Goal: Check status: Check status

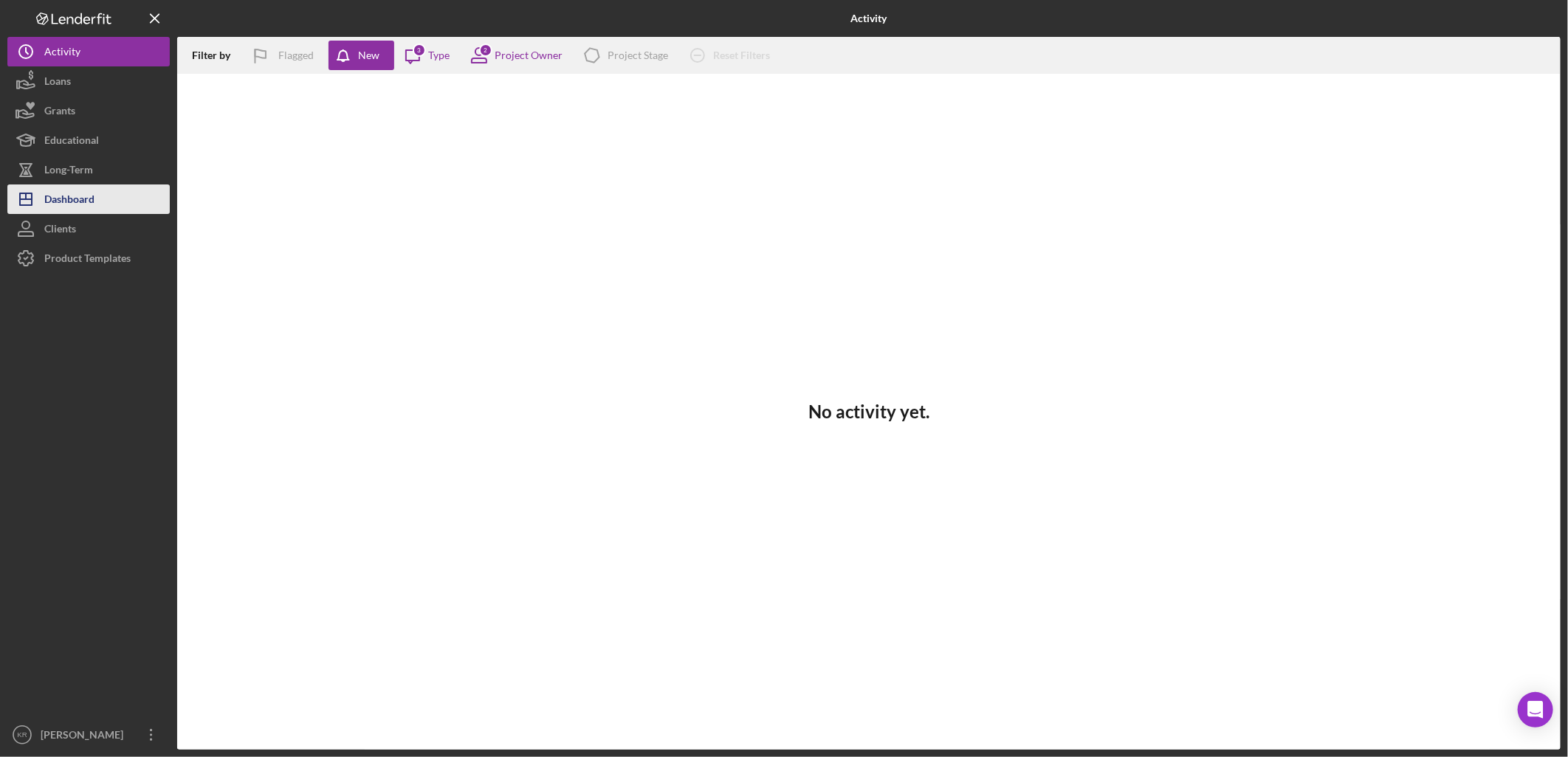
click at [47, 194] on div "Dashboard" at bounding box center [69, 201] width 50 height 33
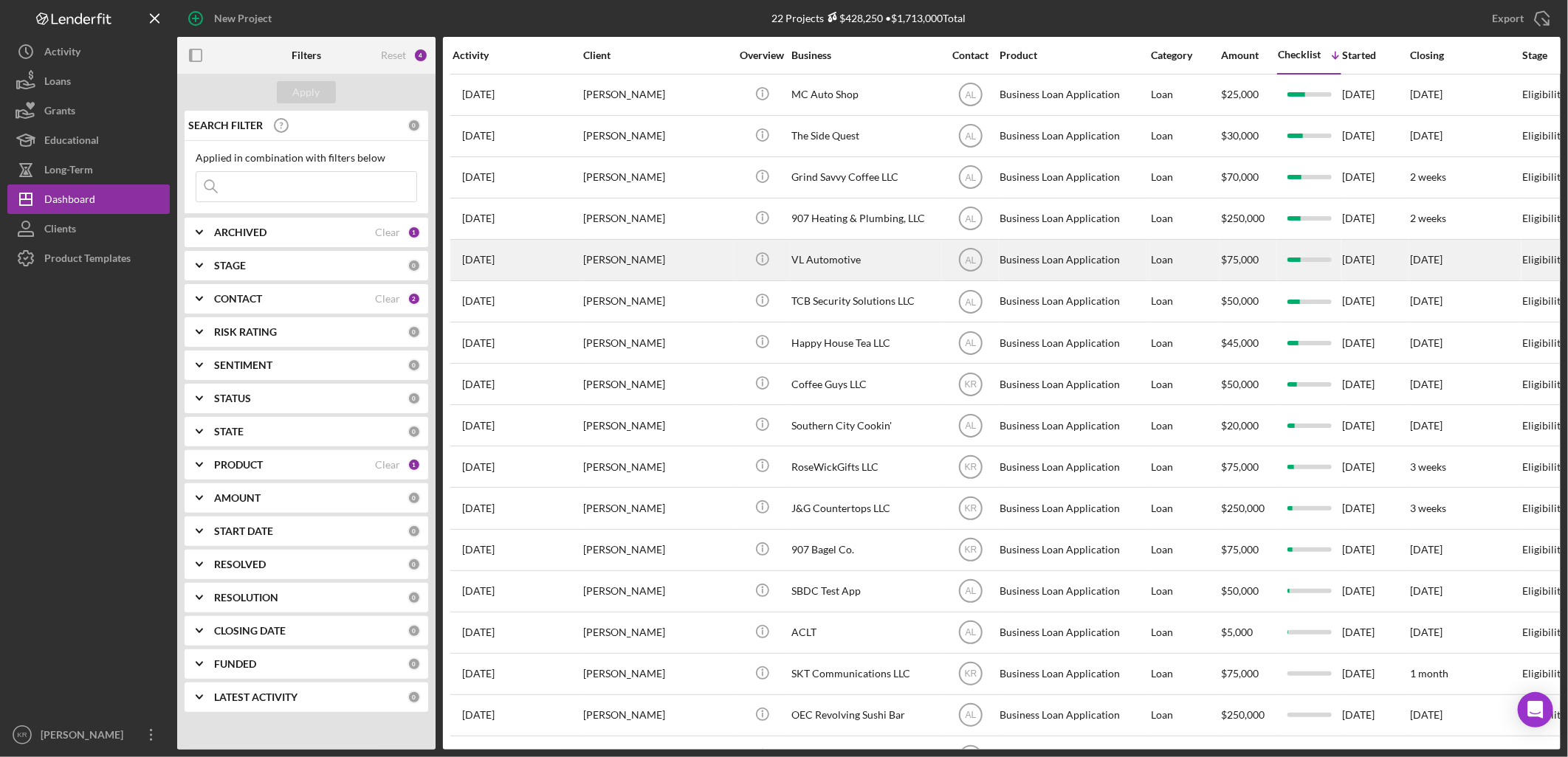
click at [614, 254] on div "[PERSON_NAME]" at bounding box center [657, 260] width 147 height 39
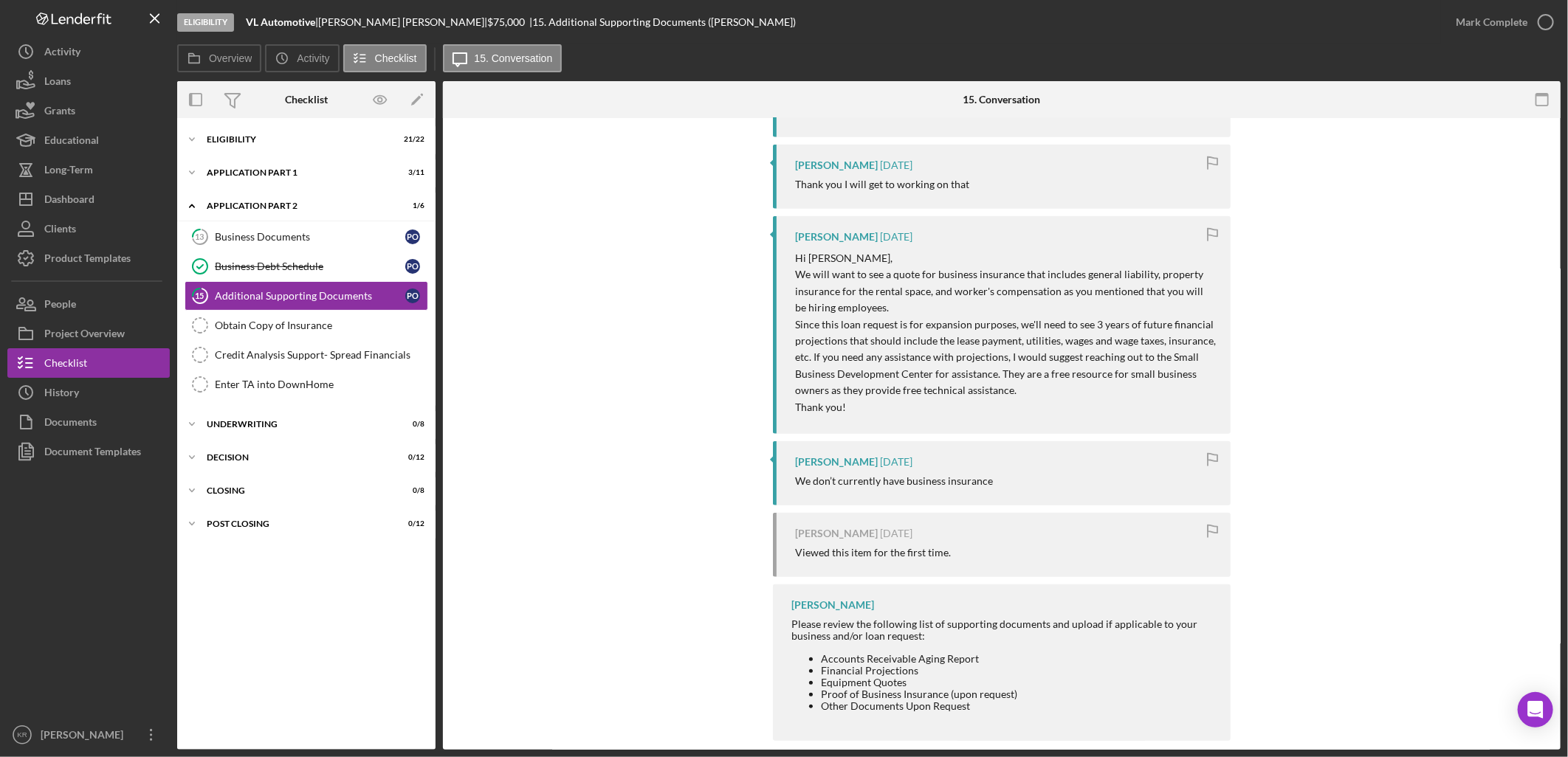
scroll to position [573, 0]
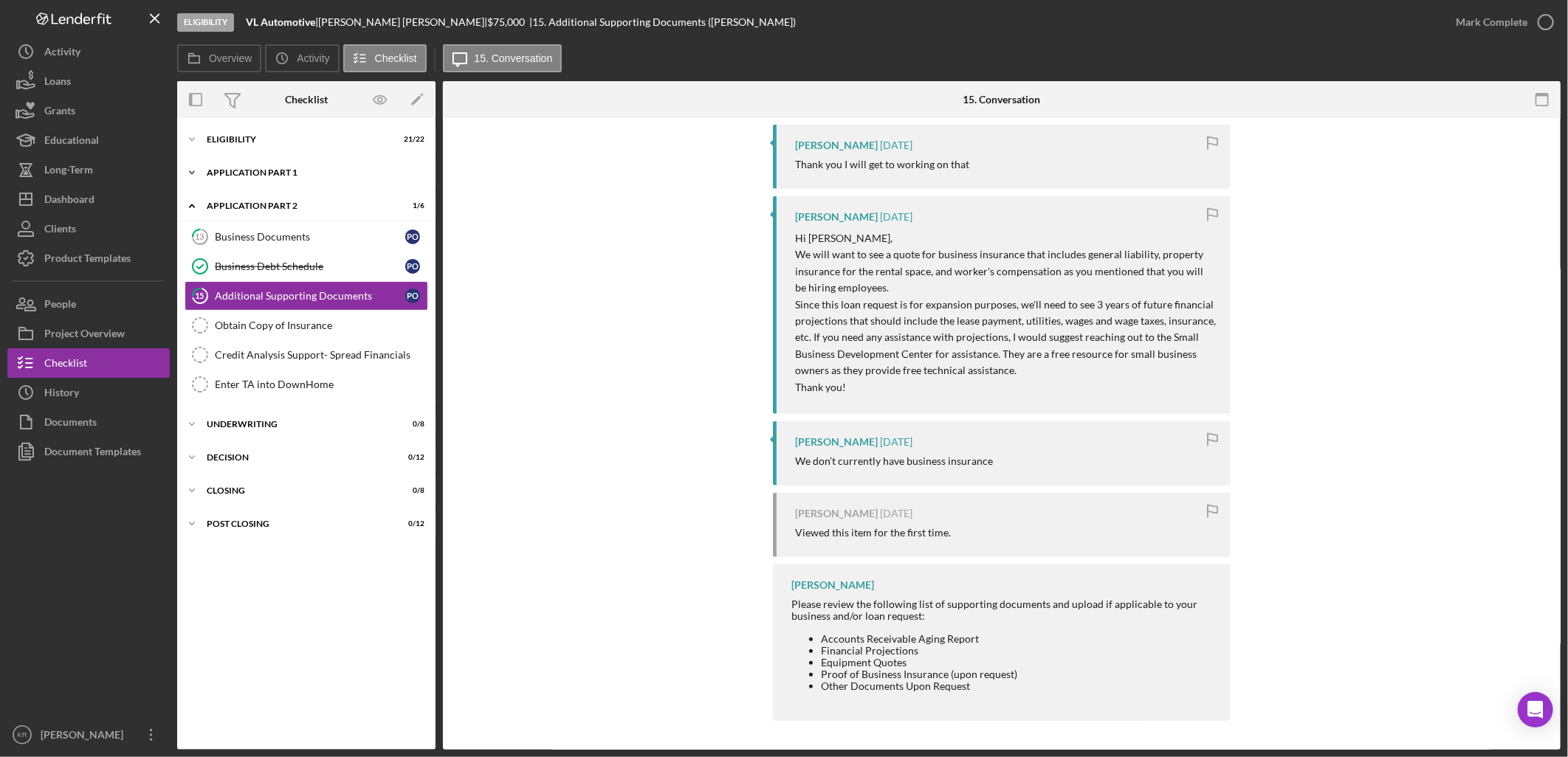
click at [231, 164] on div "Icon/Expander Application Part 1 3 / 11" at bounding box center [306, 172] width 258 height 29
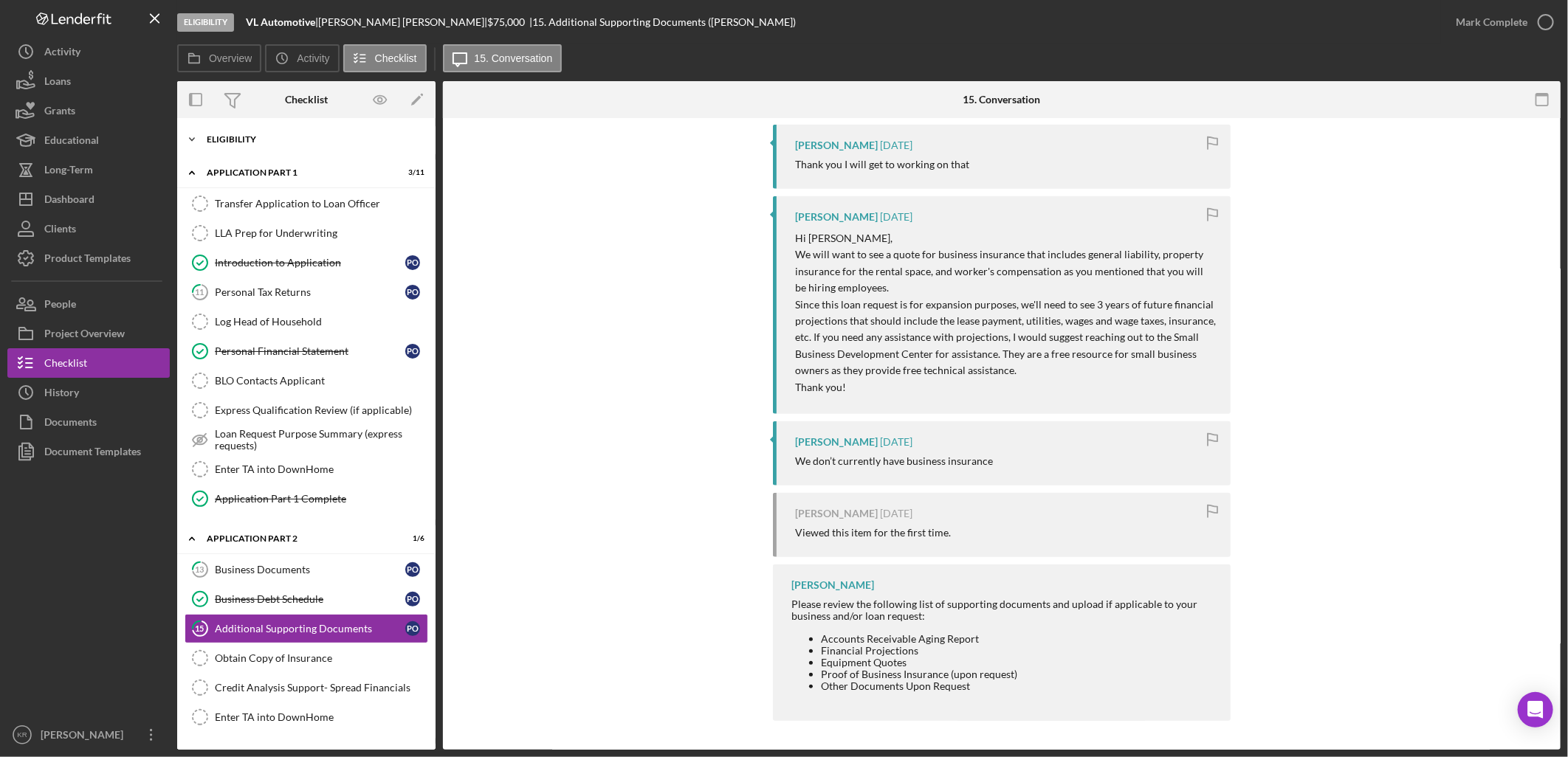
click at [232, 129] on div "Icon/Expander Eligibility 21 / 22" at bounding box center [306, 139] width 258 height 29
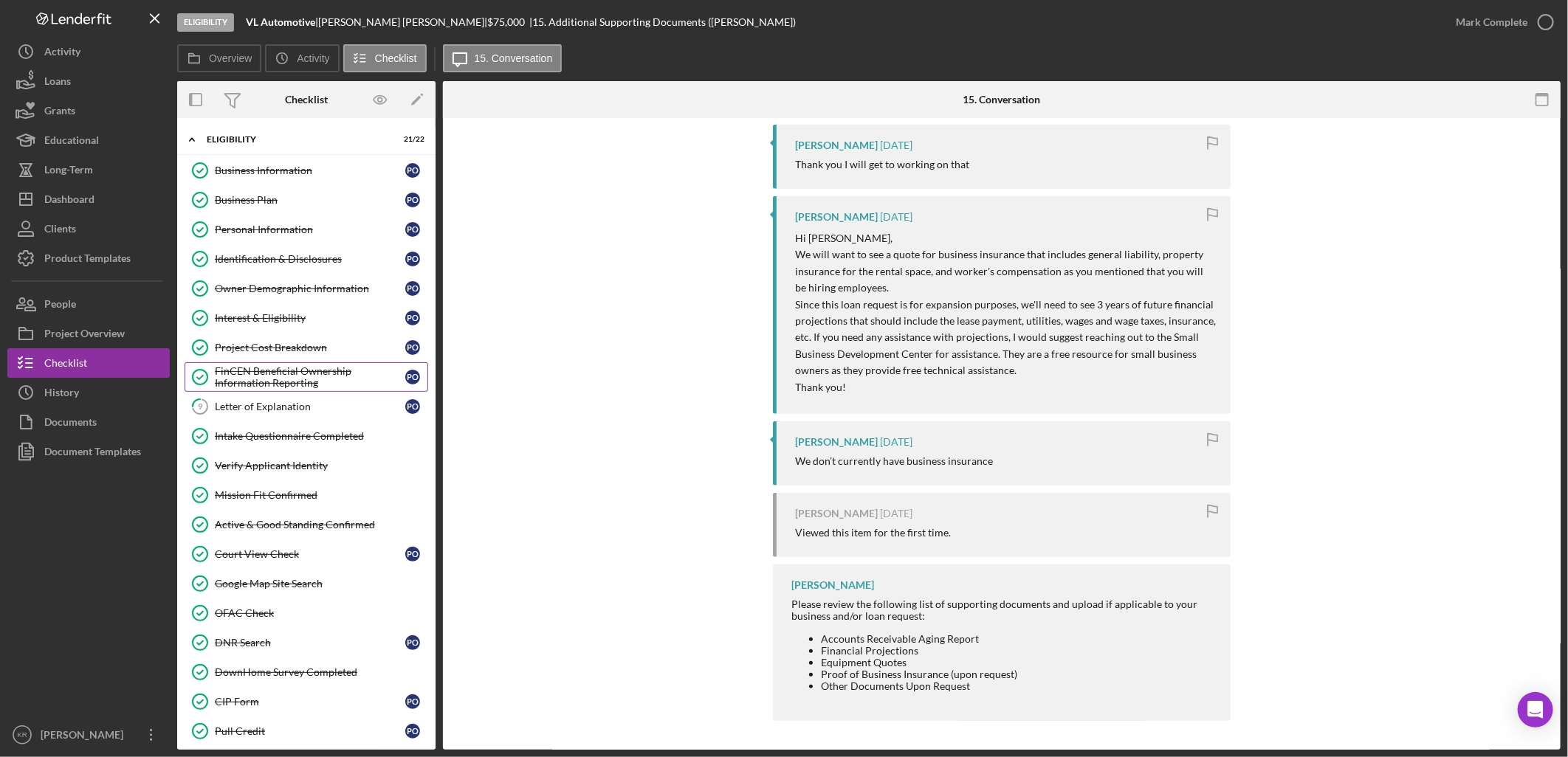
click at [308, 387] on div "FinCEN Beneficial Ownership Information Reporting" at bounding box center [310, 378] width 191 height 24
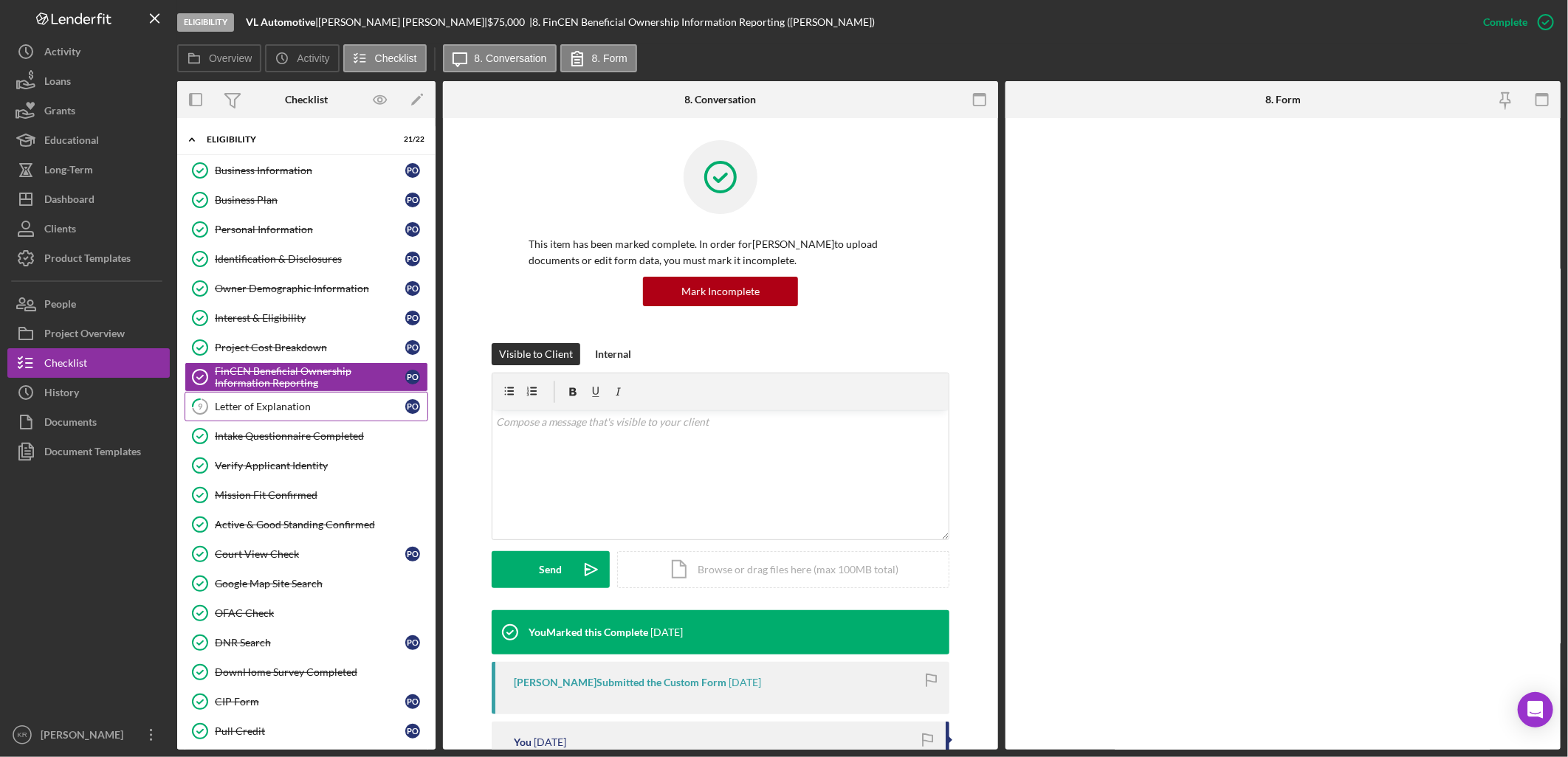
click at [288, 413] on div "Letter of Explanation" at bounding box center [310, 406] width 191 height 12
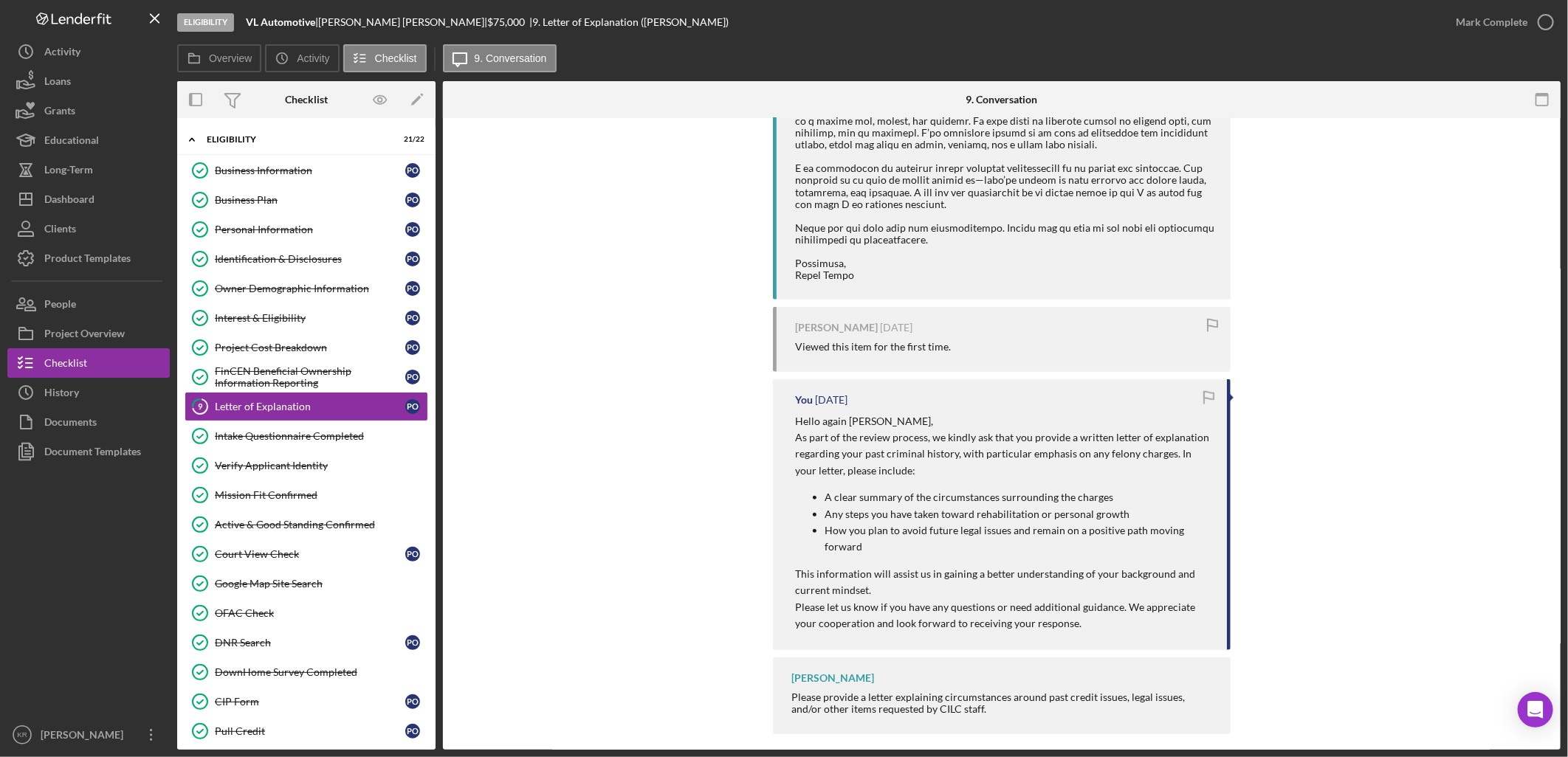
scroll to position [695, 0]
drag, startPoint x: 799, startPoint y: 425, endPoint x: 1027, endPoint y: 452, distance: 229.6
click at [1027, 452] on p "As part of the review process, we kindly ask that you provide a written letter …" at bounding box center [1003, 453] width 417 height 50
drag, startPoint x: 1027, startPoint y: 452, endPoint x: 929, endPoint y: 472, distance: 100.0
click at [949, 489] on p "A clear summary of the circumstances surrounding the charges" at bounding box center [1018, 496] width 388 height 17
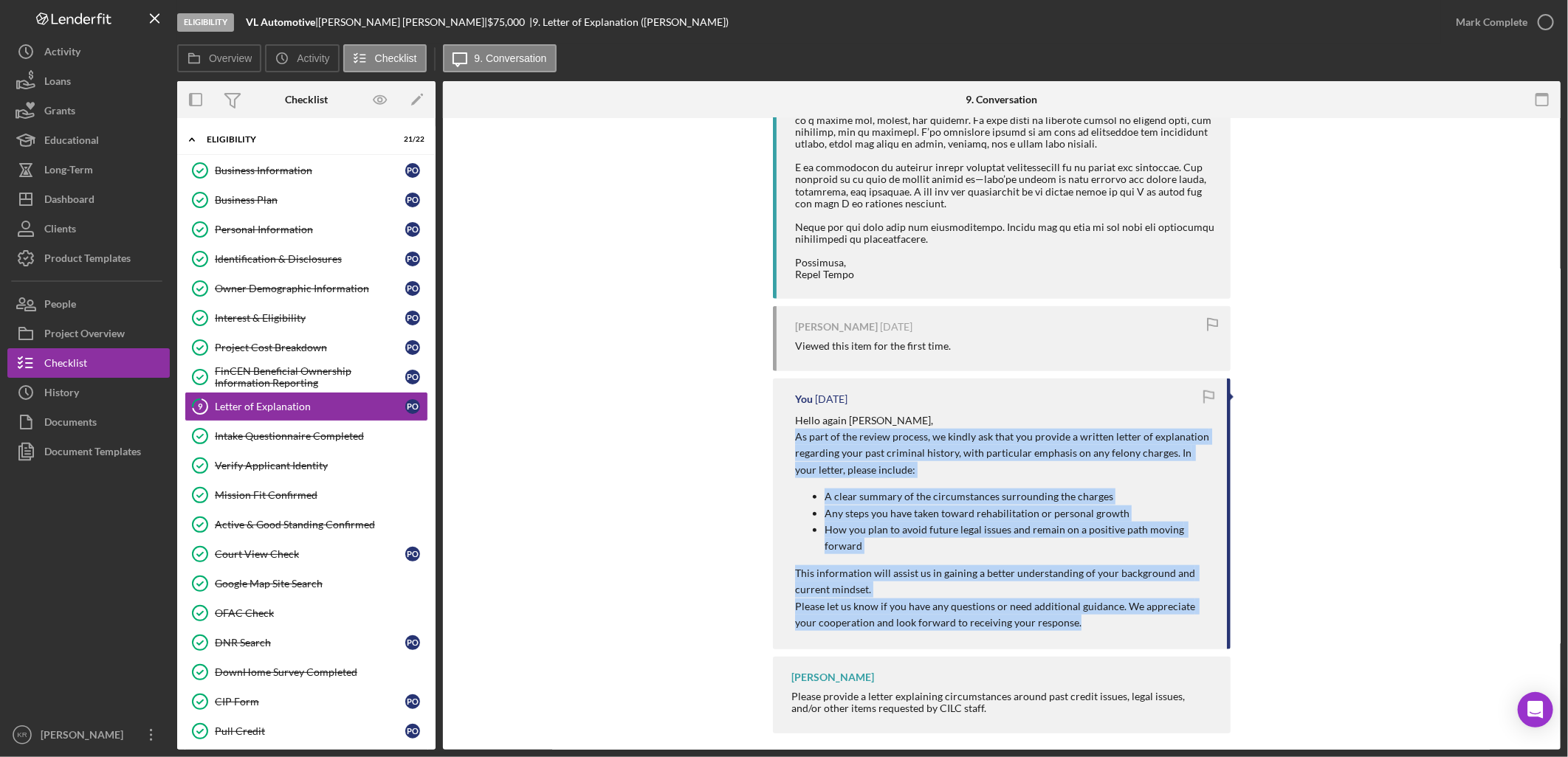
drag, startPoint x: 792, startPoint y: 423, endPoint x: 1076, endPoint y: 621, distance: 346.2
click at [1076, 621] on div "You 3 months ago Hello again Pedro, As part of the review process, we kindly as…" at bounding box center [1001, 514] width 458 height 272
drag, startPoint x: 1076, startPoint y: 621, endPoint x: 866, endPoint y: 592, distance: 212.0
copy div "As part of the review process, we kindly ask that you provide a written letter …"
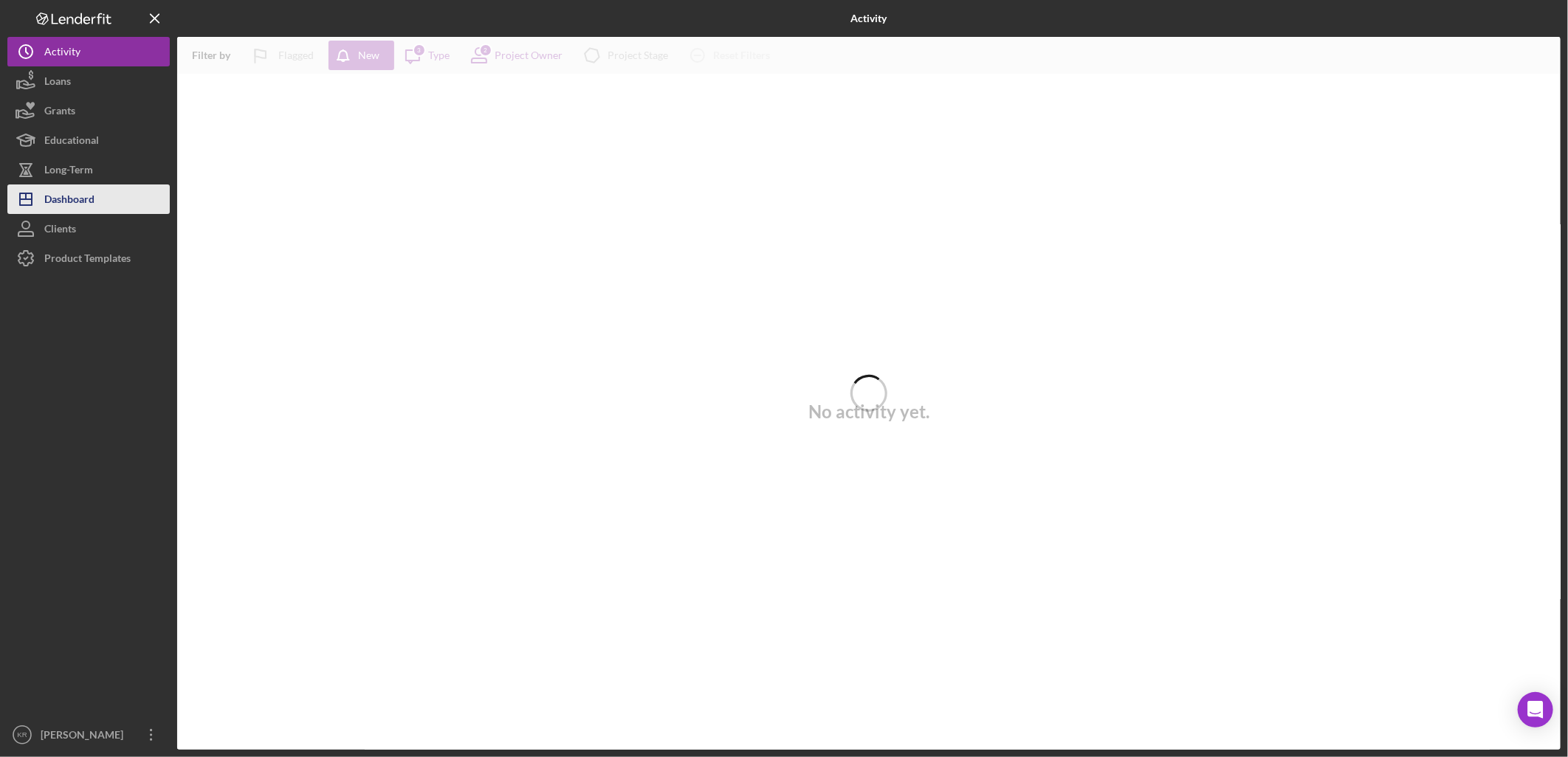
click at [93, 194] on div "Dashboard" at bounding box center [69, 201] width 50 height 33
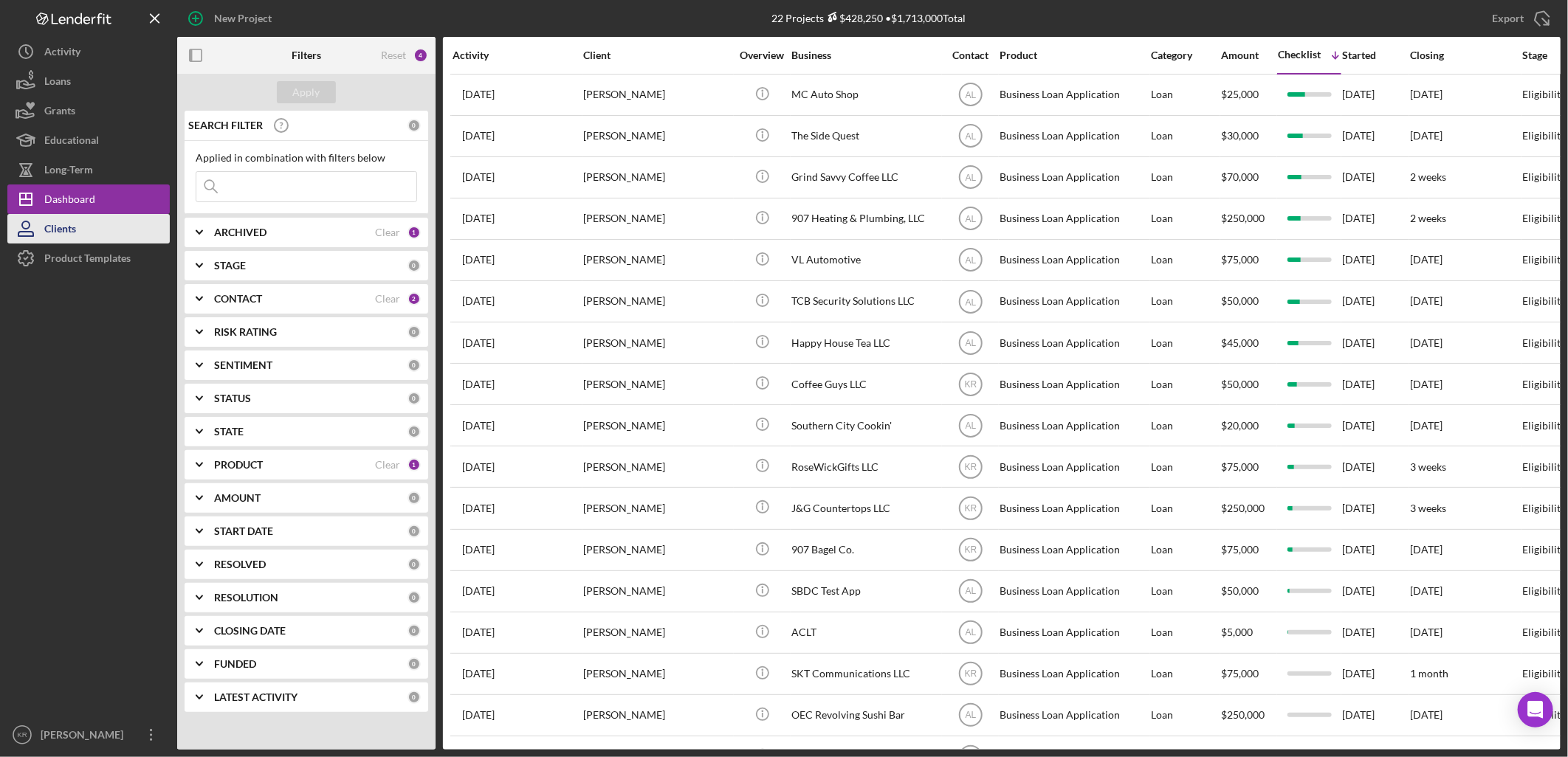
click at [53, 225] on div "Clients" at bounding box center [60, 230] width 31 height 33
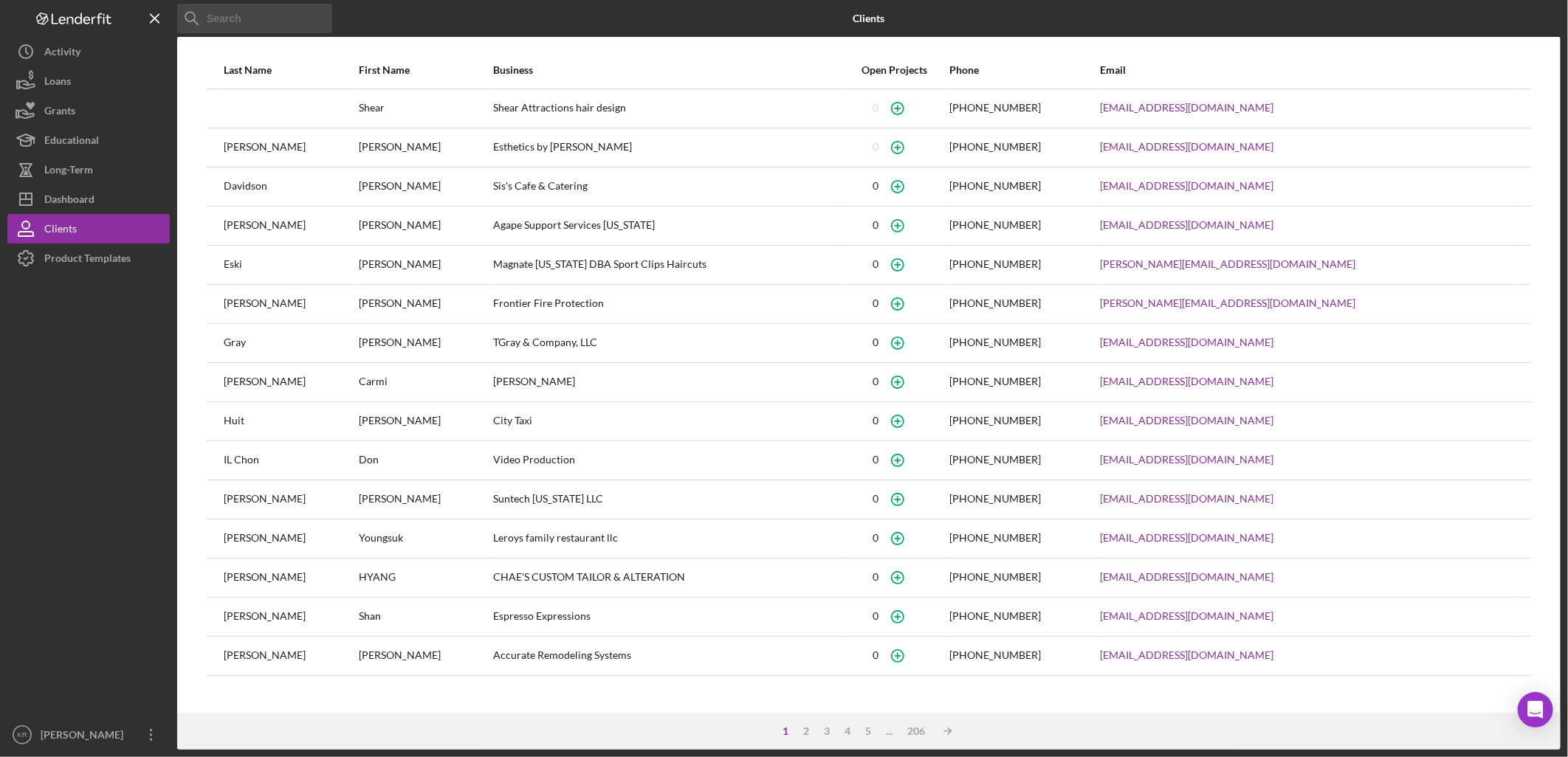
click at [234, 25] on input at bounding box center [254, 18] width 155 height 29
type input "f"
type input "antron"
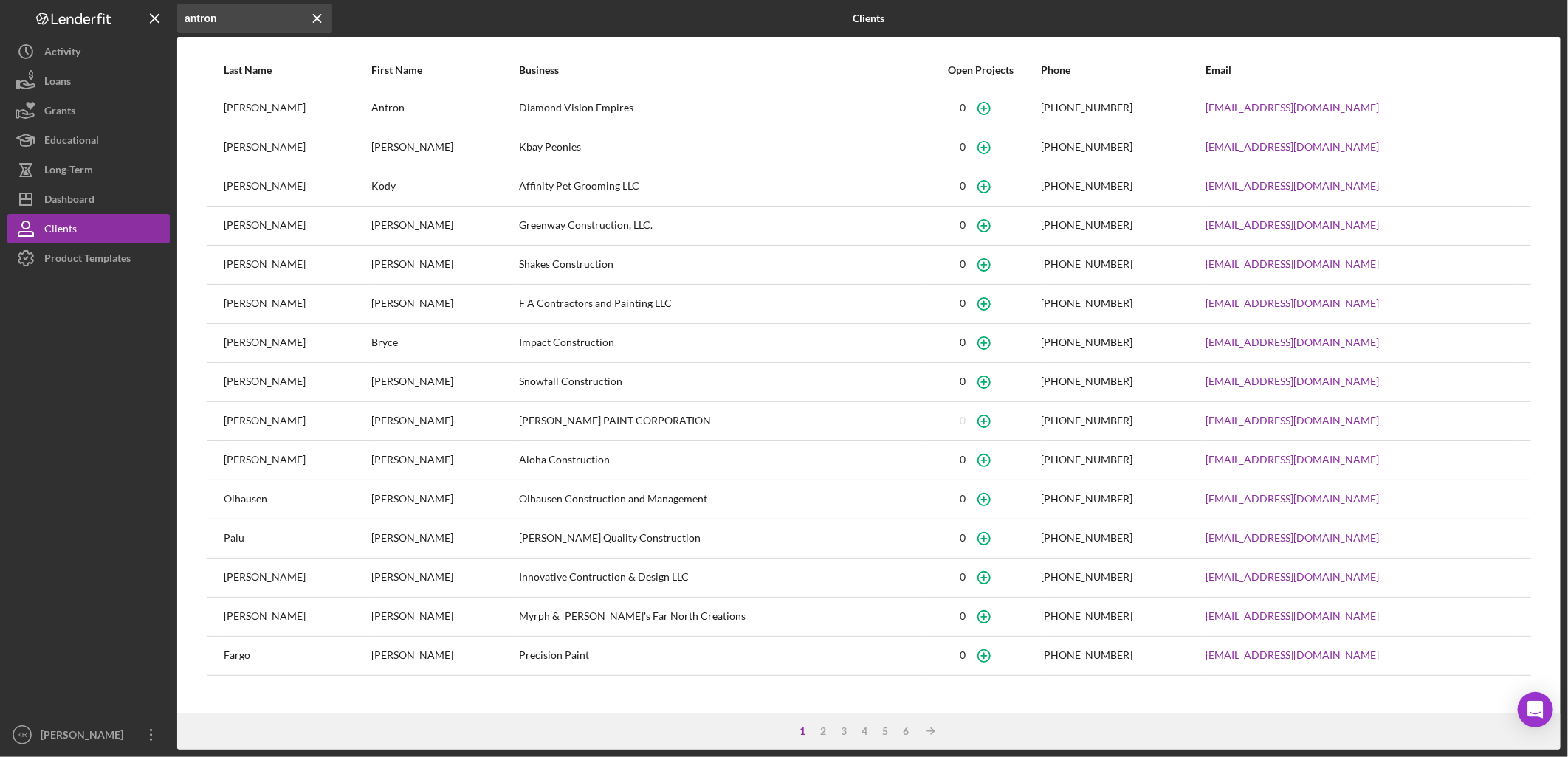
click at [529, 128] on td "Kbay Peonies" at bounding box center [720, 147] width 404 height 39
drag, startPoint x: 514, startPoint y: 107, endPoint x: 439, endPoint y: 113, distance: 75.2
click at [519, 107] on div "Diamond Vision Empires" at bounding box center [720, 109] width 403 height 37
click at [245, 110] on div "[PERSON_NAME]" at bounding box center [297, 109] width 146 height 37
click at [34, 192] on icon "Icon/Dashboard" at bounding box center [26, 199] width 37 height 37
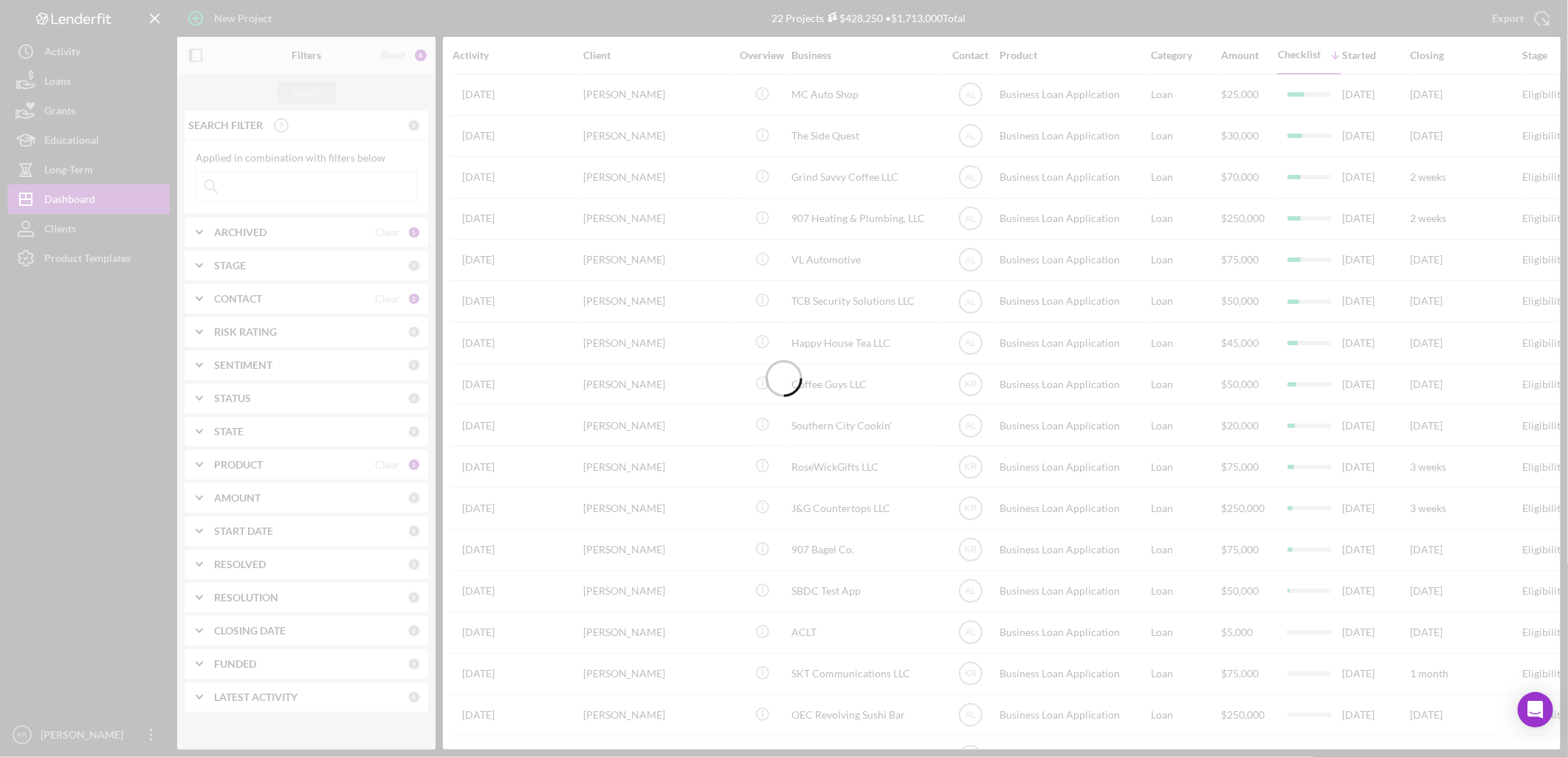
click at [302, 247] on div at bounding box center [784, 378] width 1568 height 757
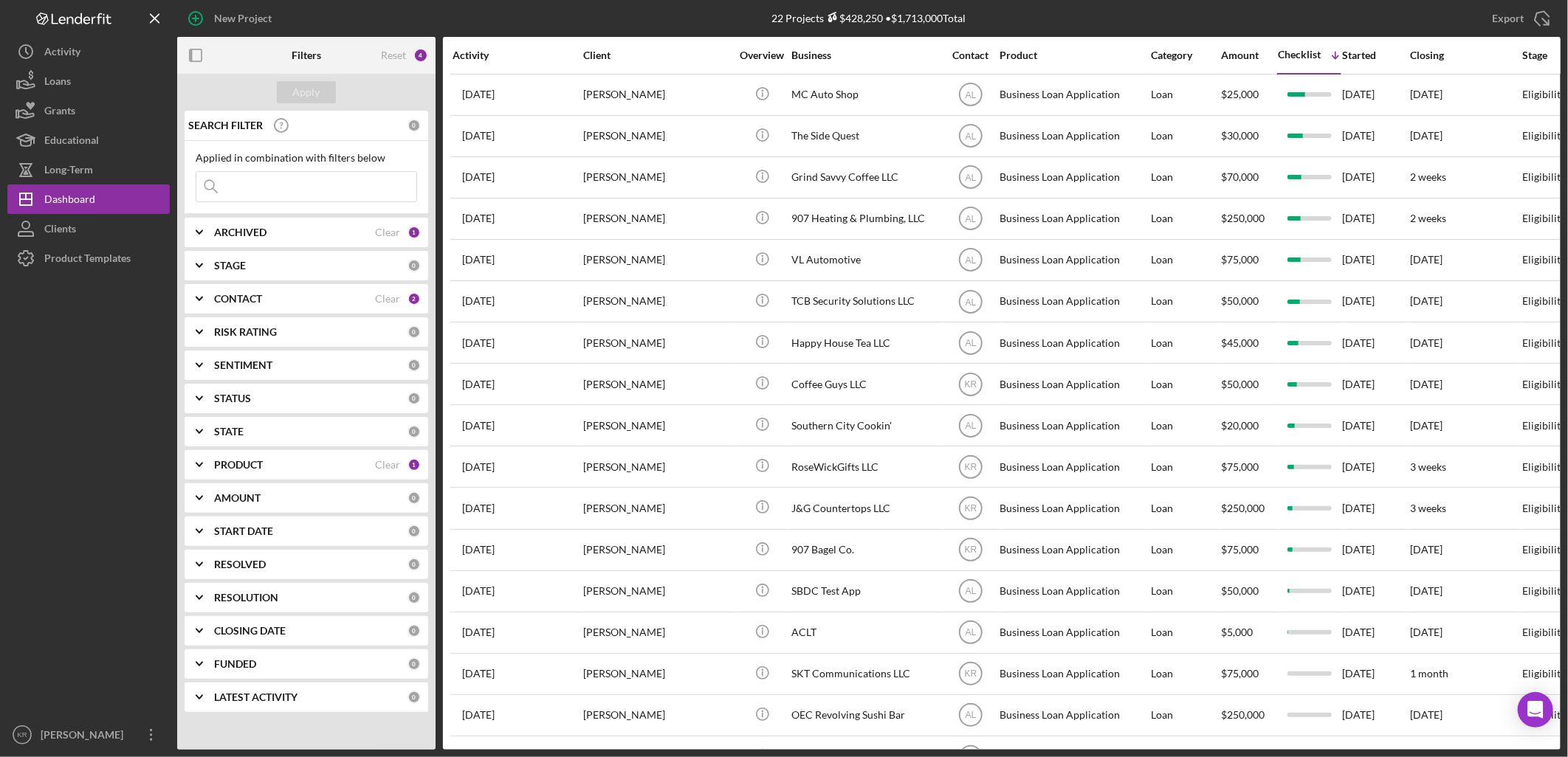
click at [307, 237] on div "ARCHIVED" at bounding box center [294, 232] width 161 height 12
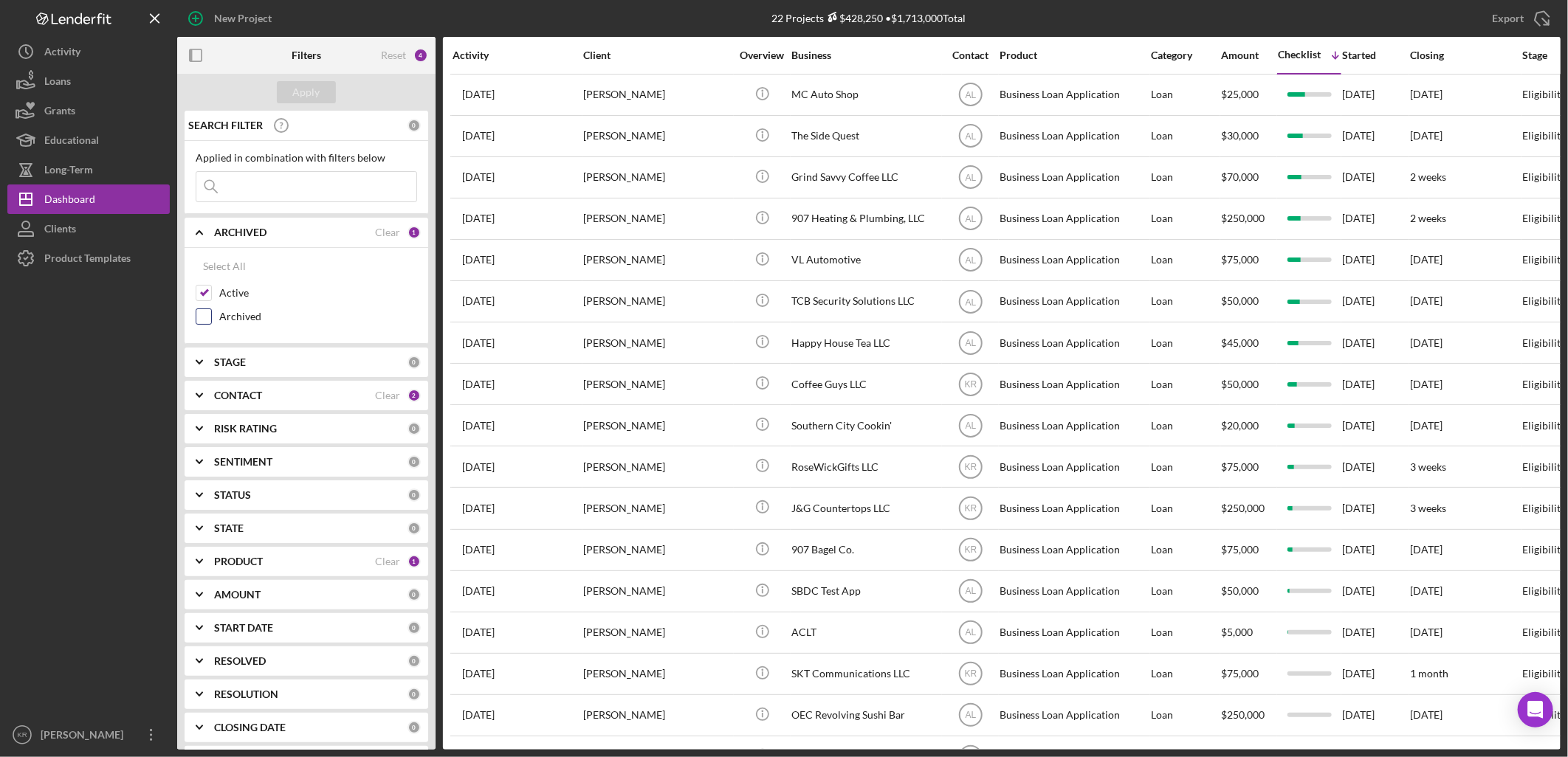
click at [241, 316] on label "Archived" at bounding box center [318, 317] width 198 height 15
click at [211, 316] on input "Archived" at bounding box center [204, 317] width 15 height 15
checkbox input "true"
click at [238, 293] on label "Active" at bounding box center [318, 293] width 198 height 15
click at [211, 293] on input "Active" at bounding box center [204, 293] width 15 height 15
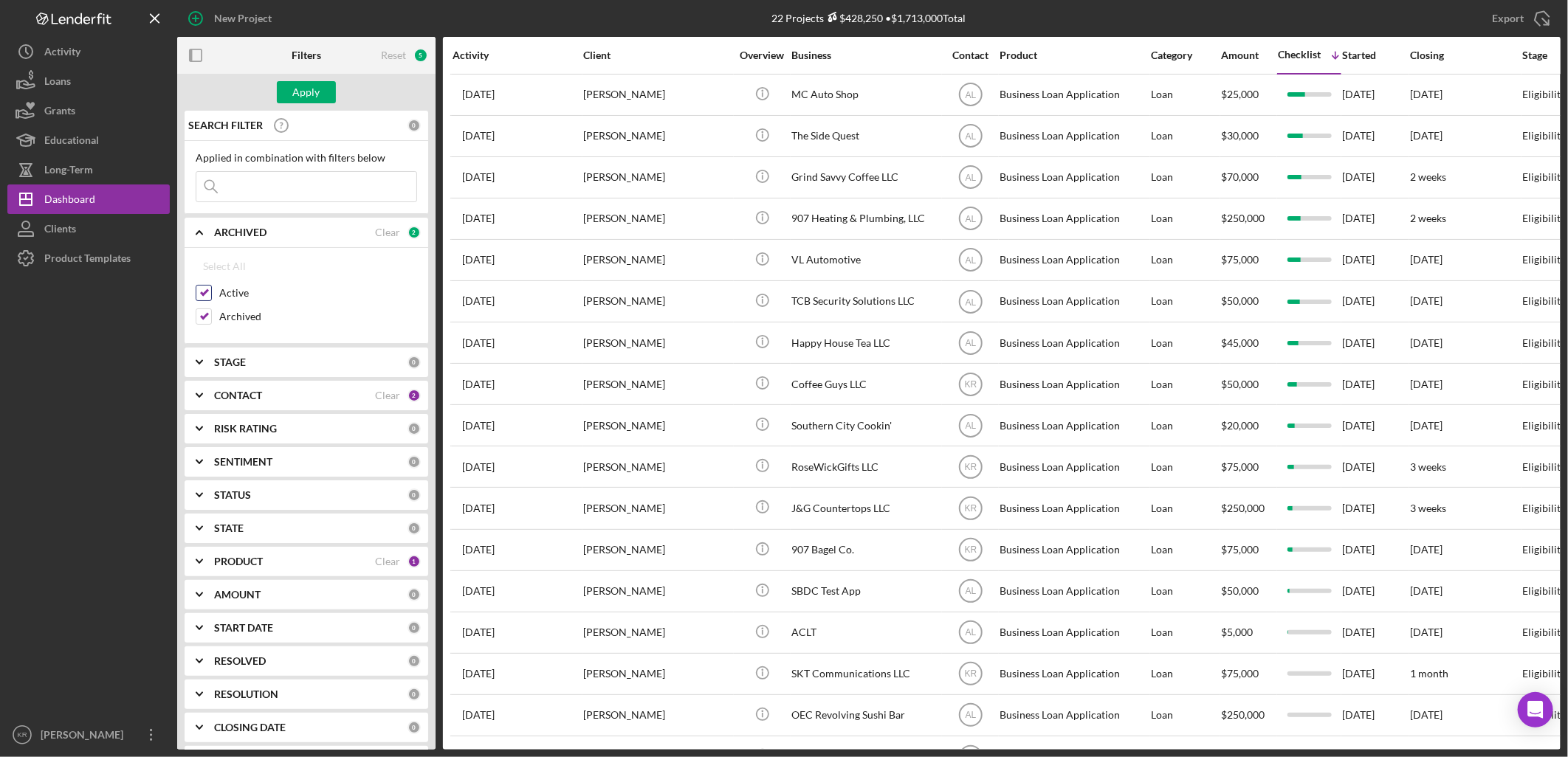
checkbox input "false"
click at [269, 181] on input at bounding box center [306, 187] width 220 height 29
click at [287, 76] on div "Apply" at bounding box center [306, 92] width 258 height 37
click at [294, 88] on div "Apply" at bounding box center [307, 92] width 28 height 22
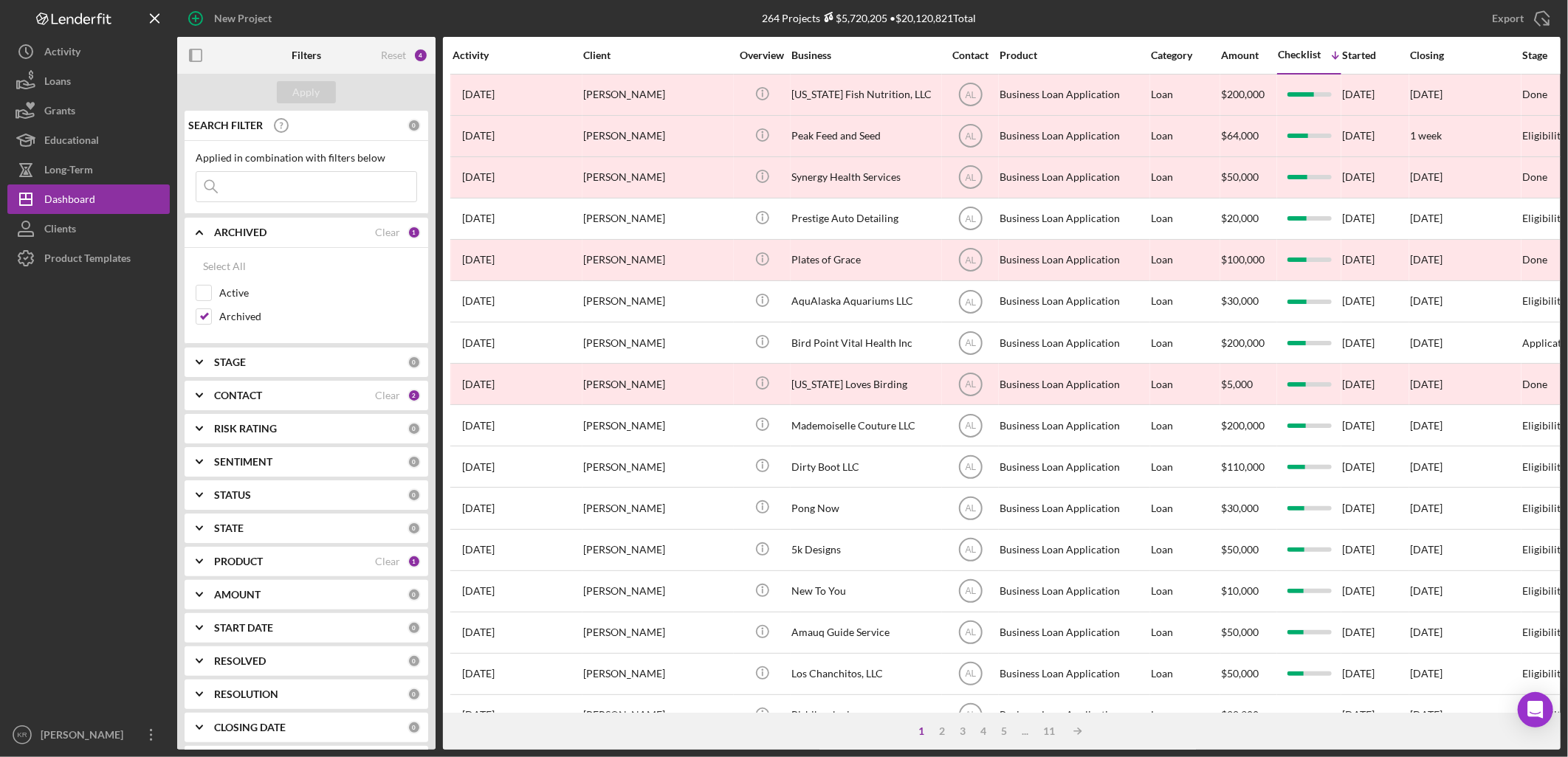
click at [288, 198] on input at bounding box center [306, 187] width 220 height 29
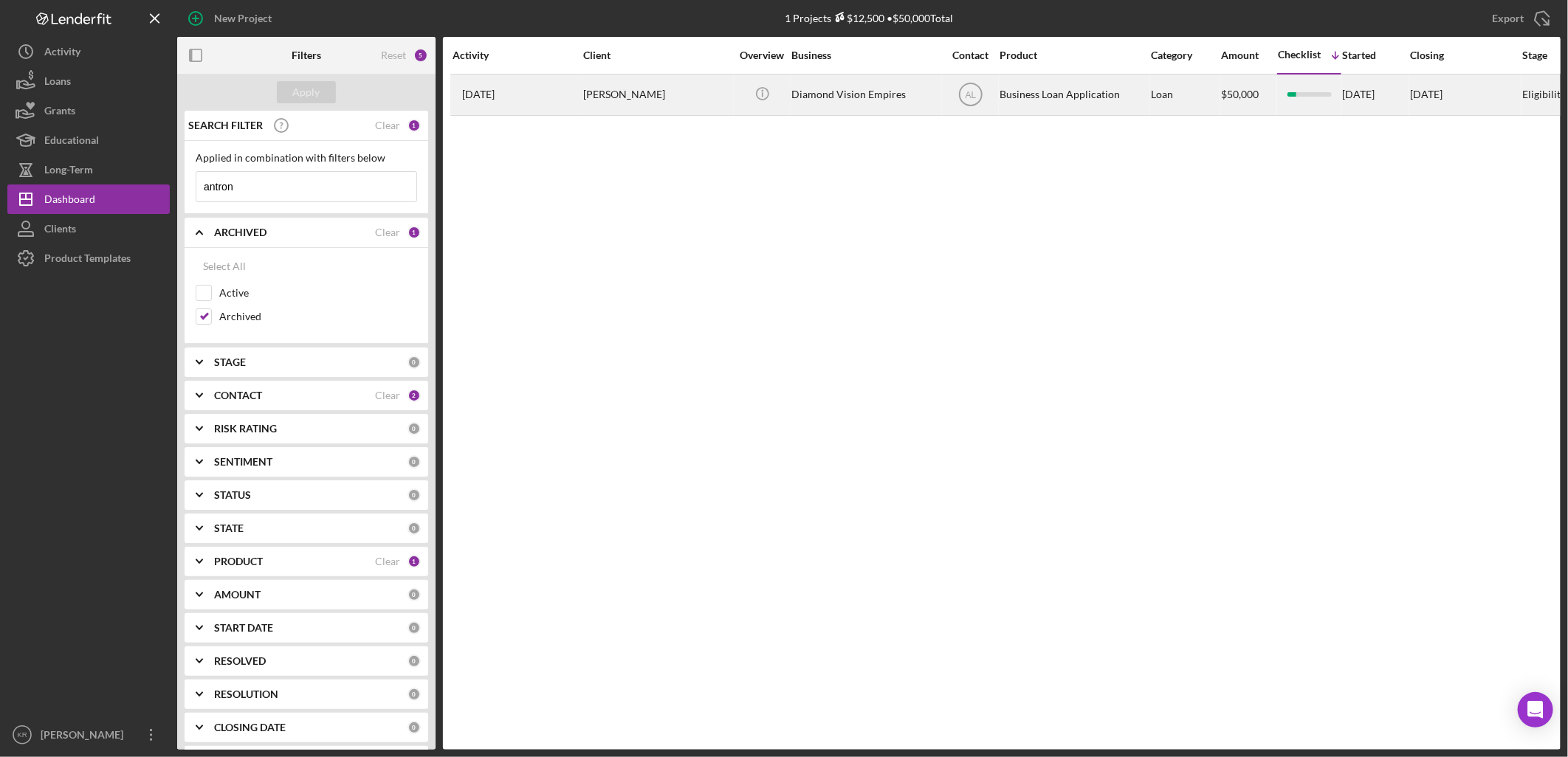
type input "antron"
click at [589, 99] on div "[PERSON_NAME]" at bounding box center [657, 95] width 147 height 39
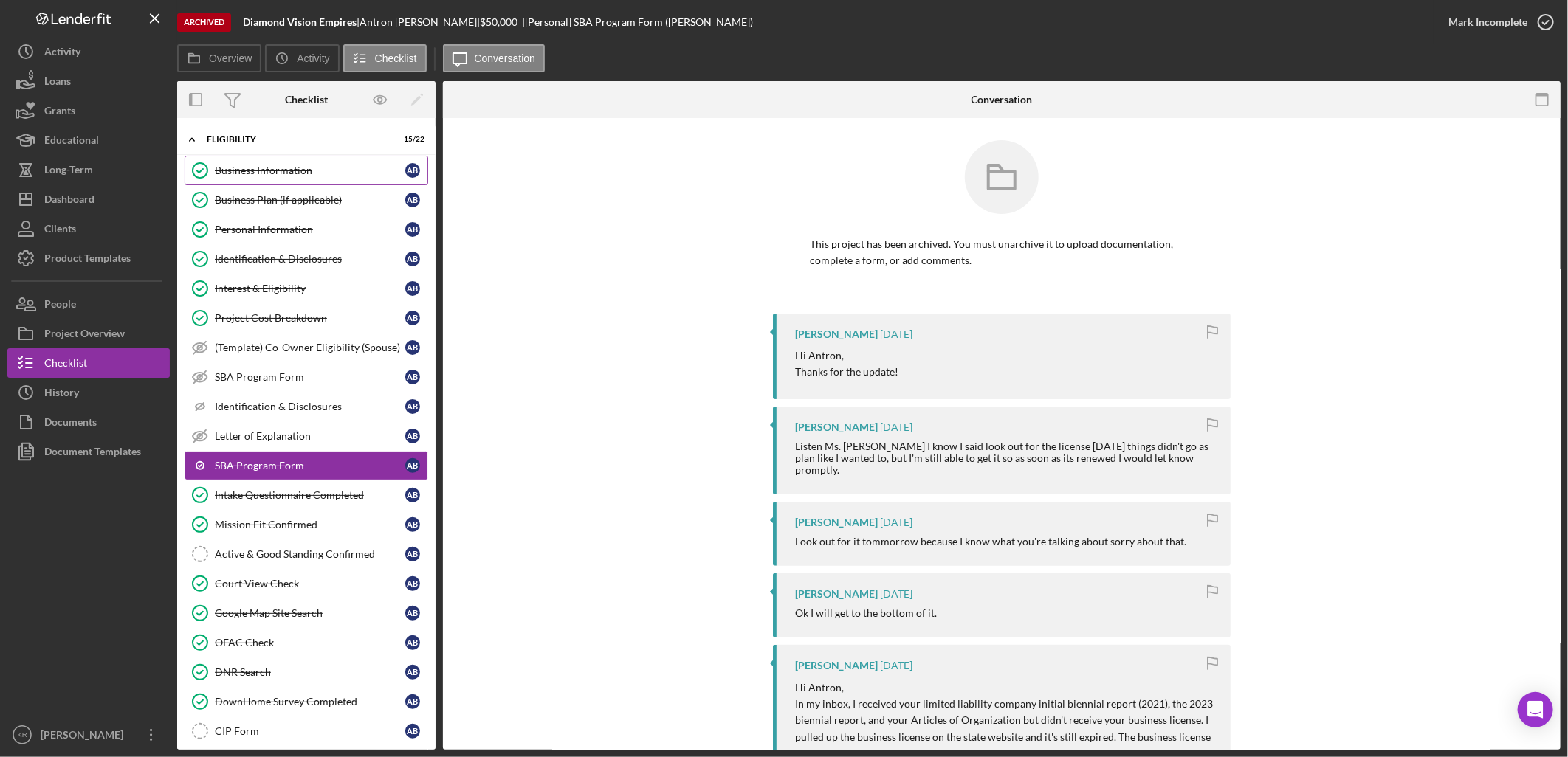
click at [284, 181] on link "Business Information Business Information A B" at bounding box center [306, 170] width 243 height 29
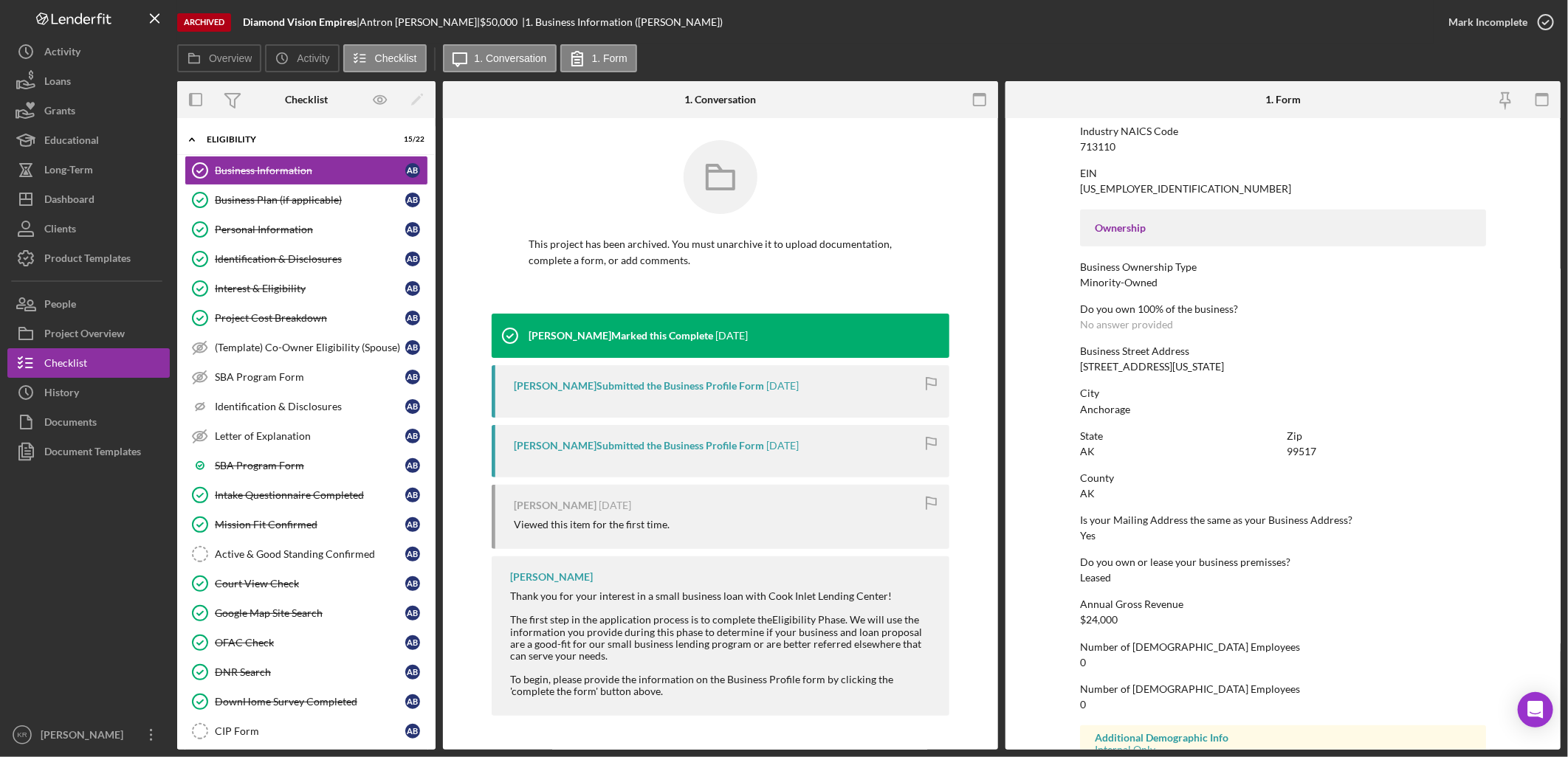
scroll to position [481, 0]
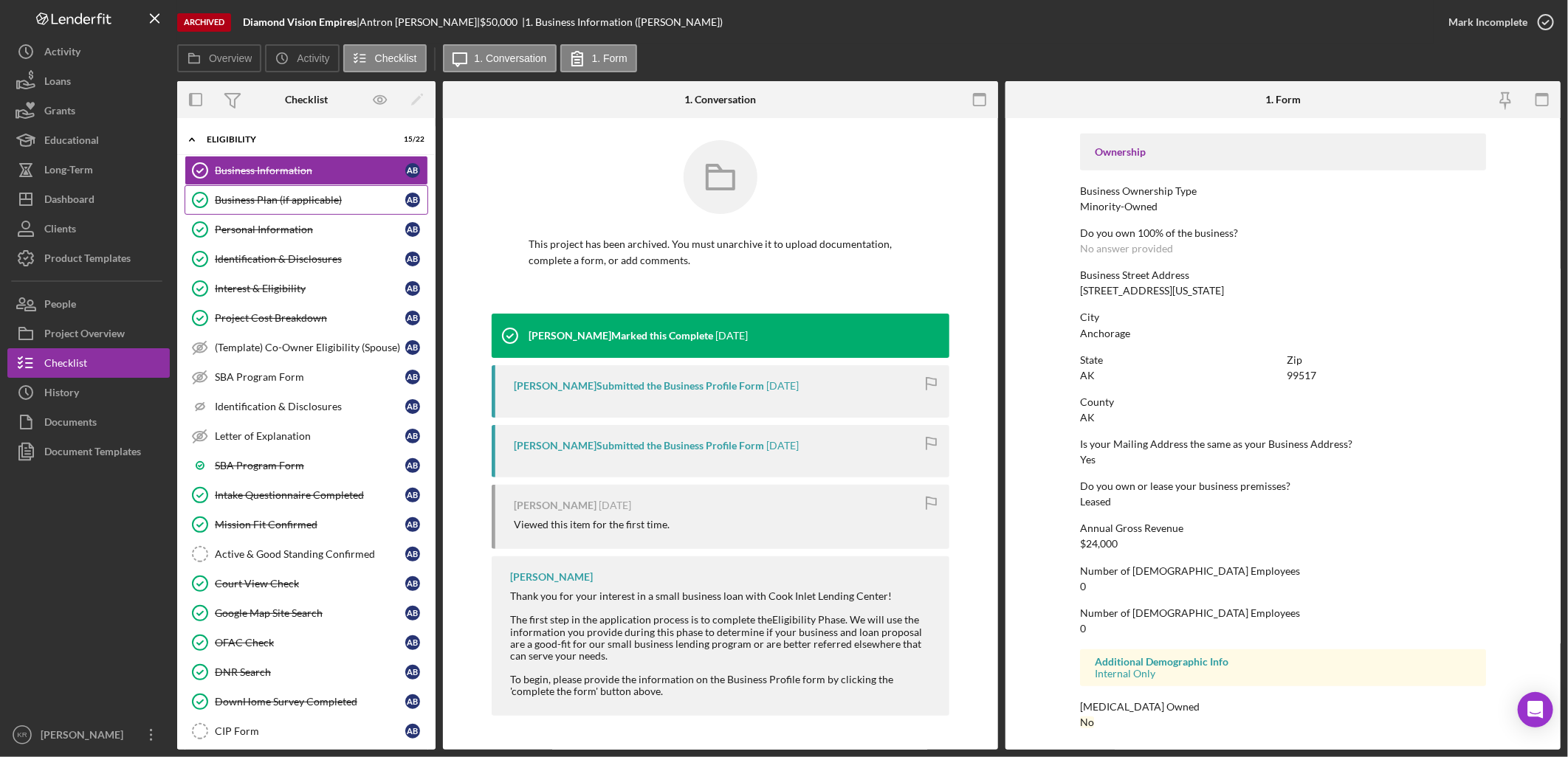
click at [321, 199] on div "Business Plan (if applicable)" at bounding box center [310, 200] width 191 height 12
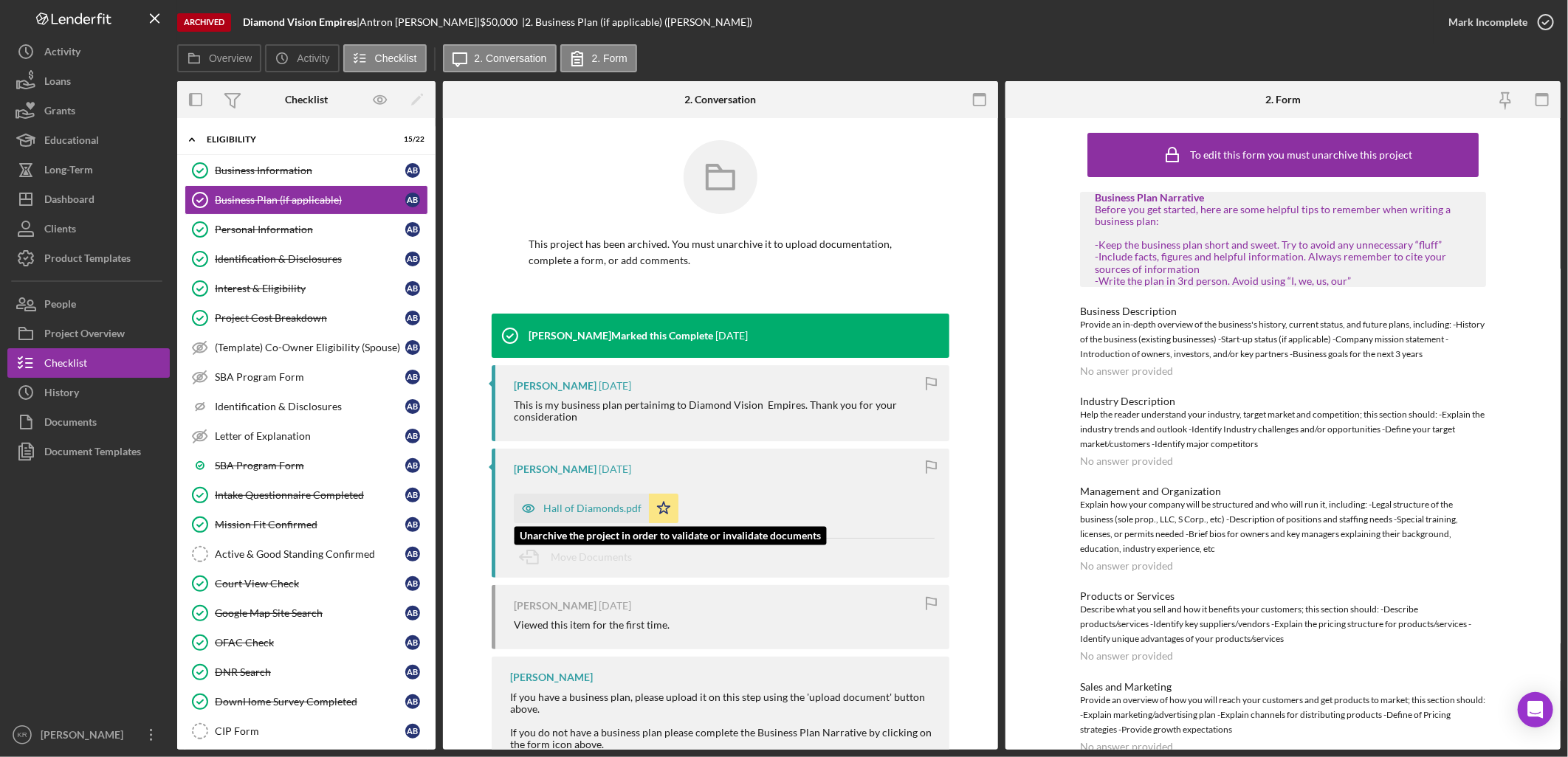
click at [584, 505] on div "Hall of Diamonds.pdf" at bounding box center [592, 508] width 99 height 12
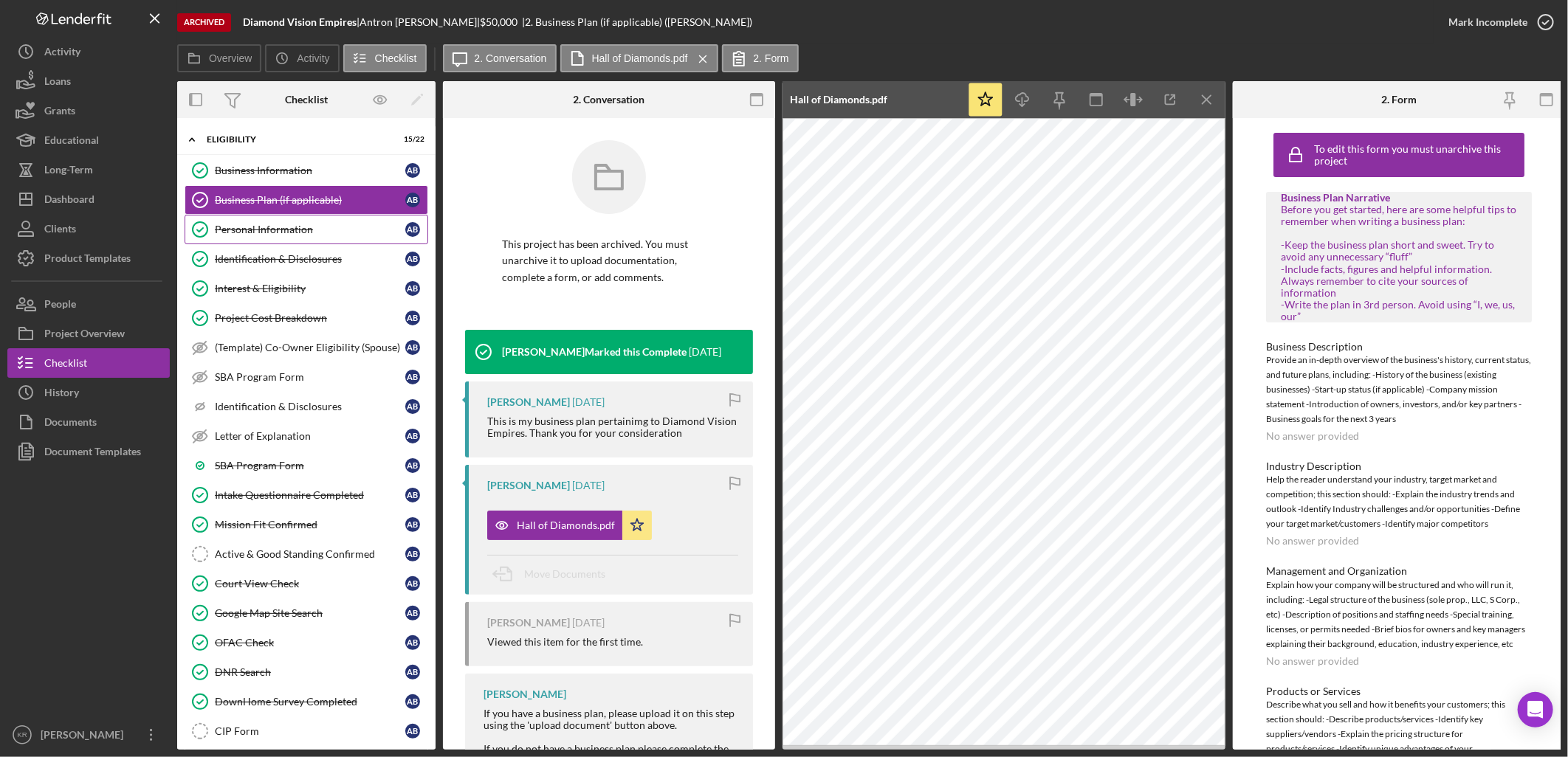
click at [288, 224] on div "Personal Information" at bounding box center [310, 229] width 191 height 12
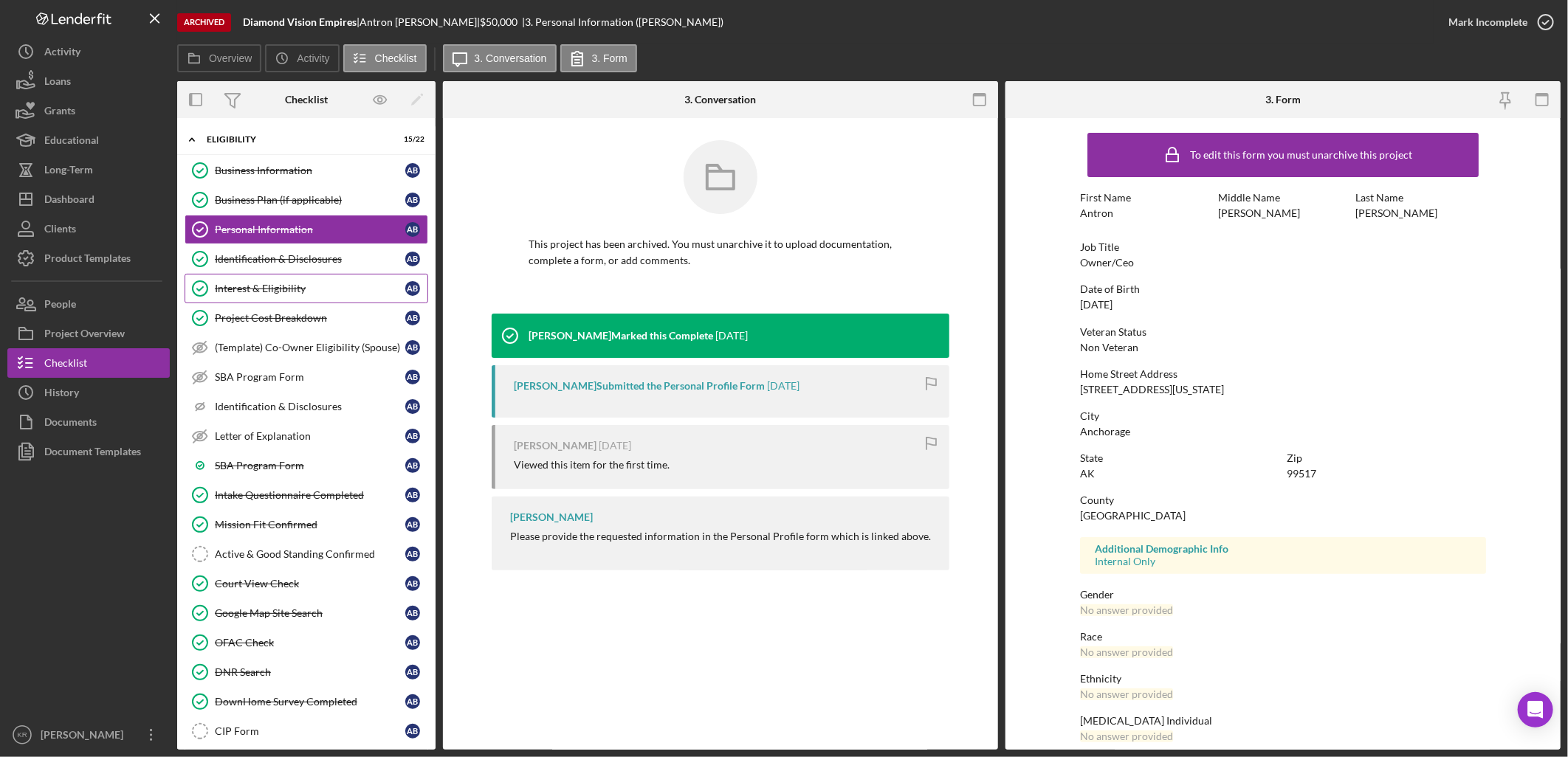
click at [279, 274] on link "Interest & Eligibility Interest & Eligibility A B" at bounding box center [306, 288] width 243 height 29
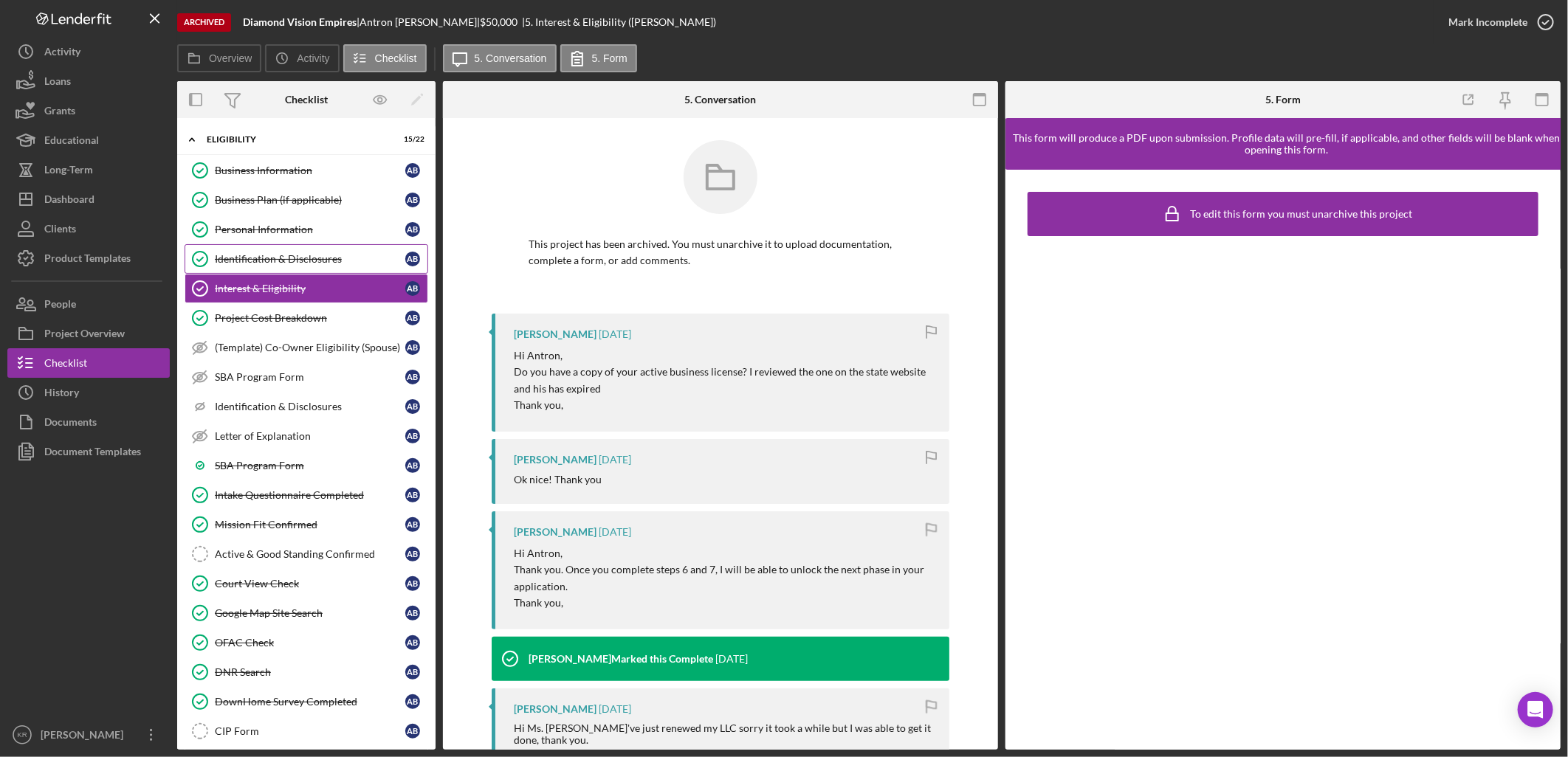
click at [298, 250] on link "Identification & Disclosures Identification & Disclosures A B" at bounding box center [306, 259] width 243 height 29
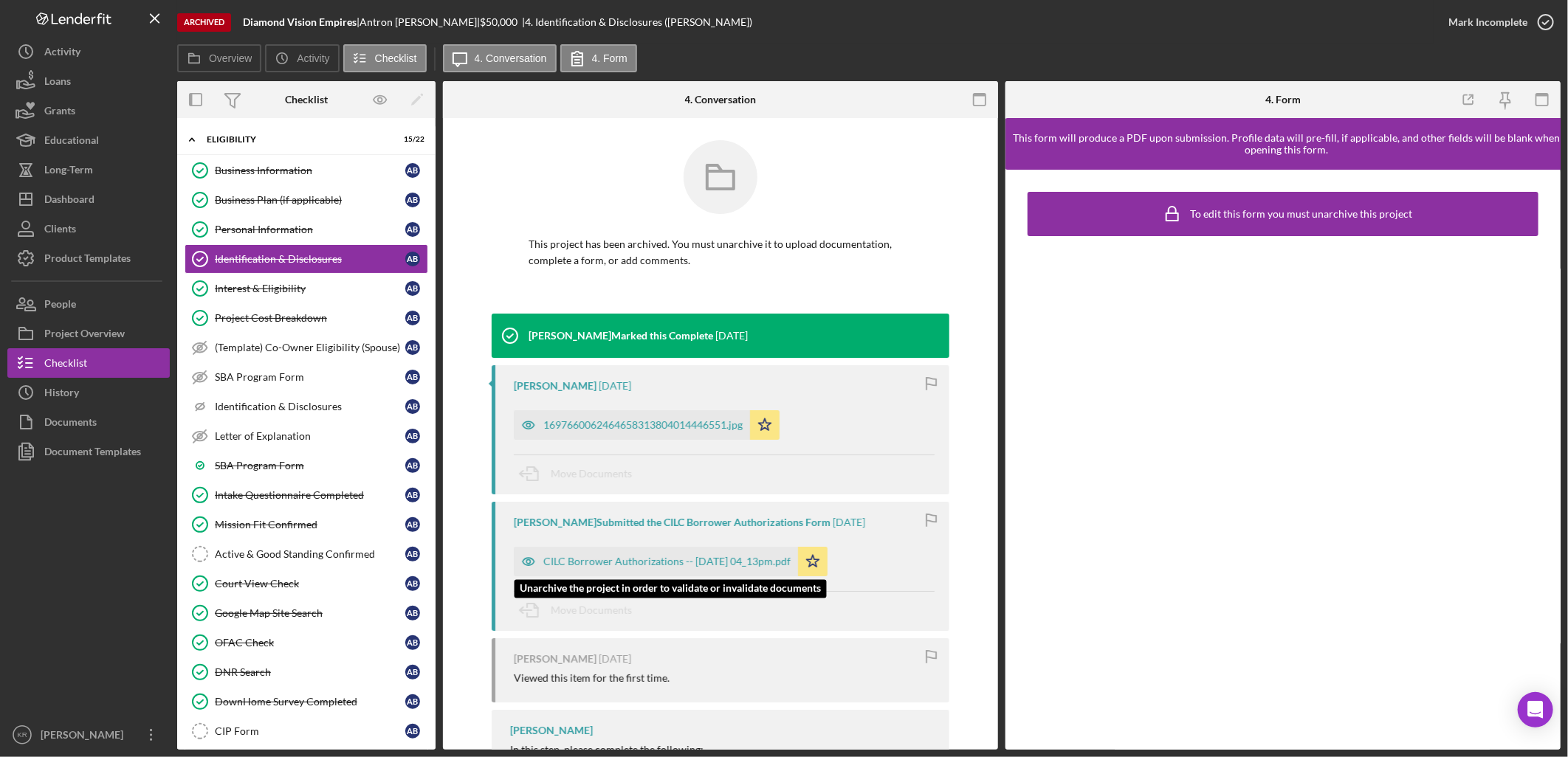
click at [719, 564] on div "CILC Borrower Authorizations -- [DATE] 04_13pm.pdf" at bounding box center [667, 561] width 247 height 12
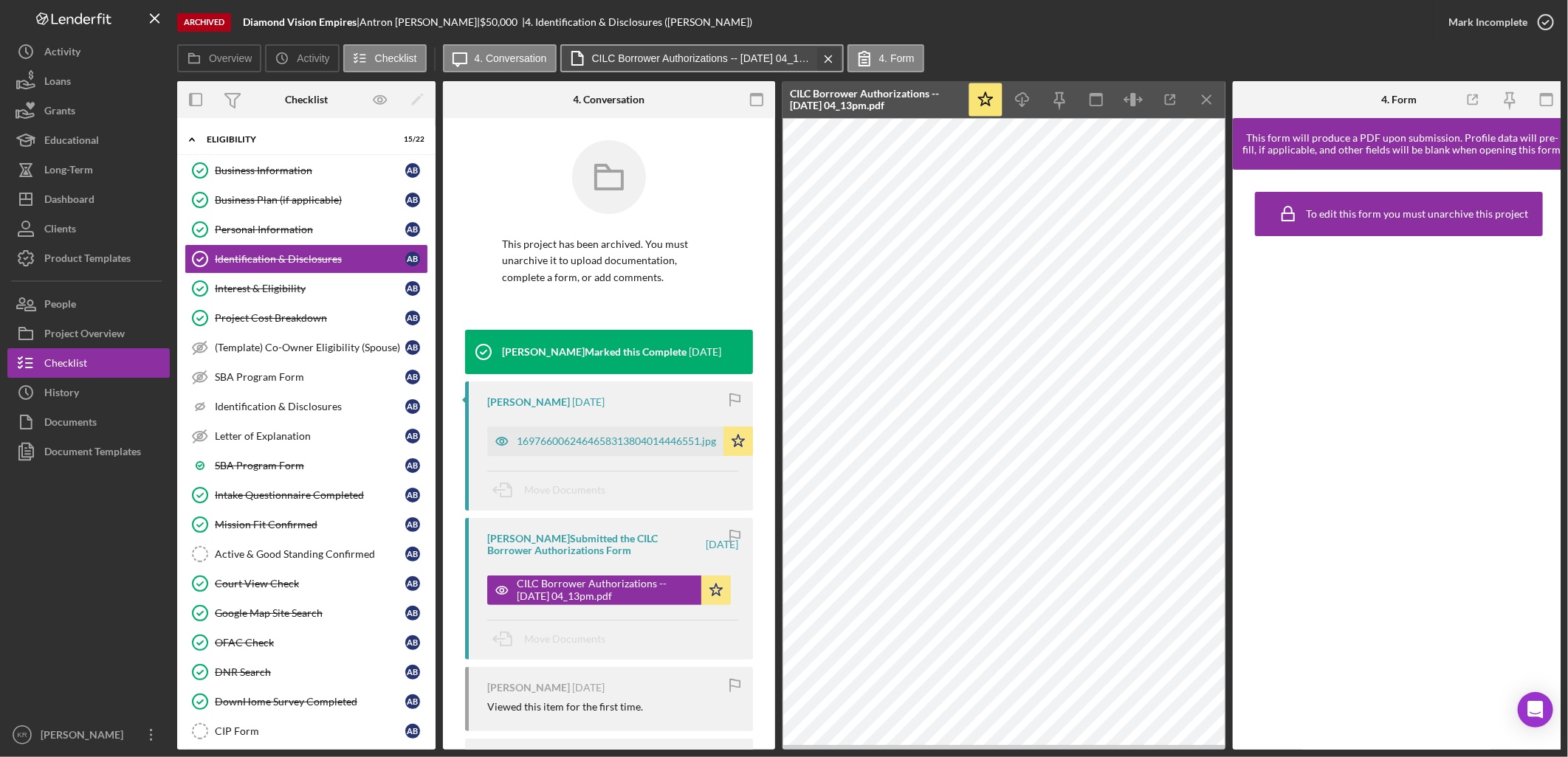
click at [815, 59] on icon "Icon/Menu Close" at bounding box center [828, 59] width 26 height 37
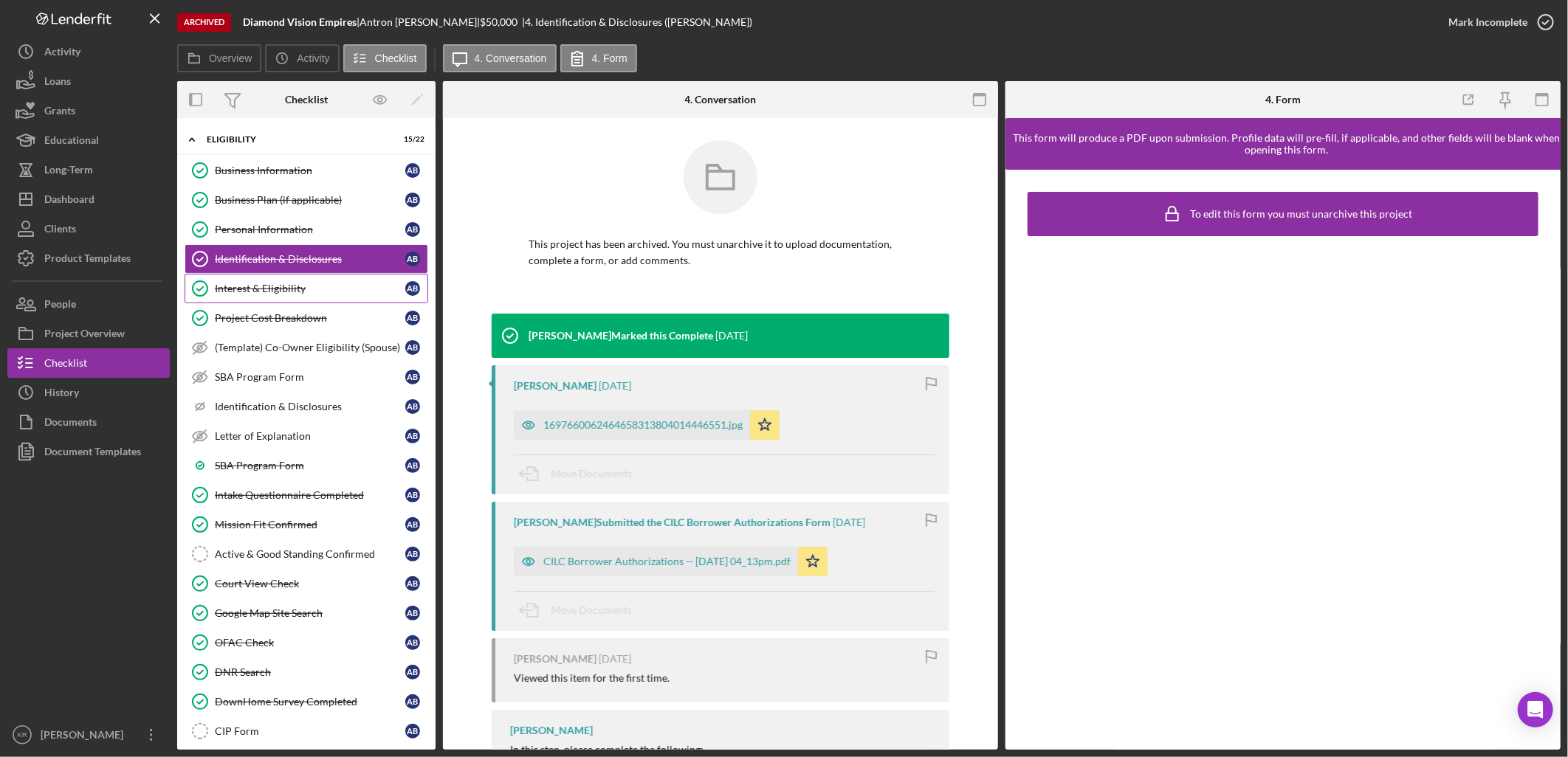
click at [296, 286] on div "Interest & Eligibility" at bounding box center [310, 288] width 191 height 12
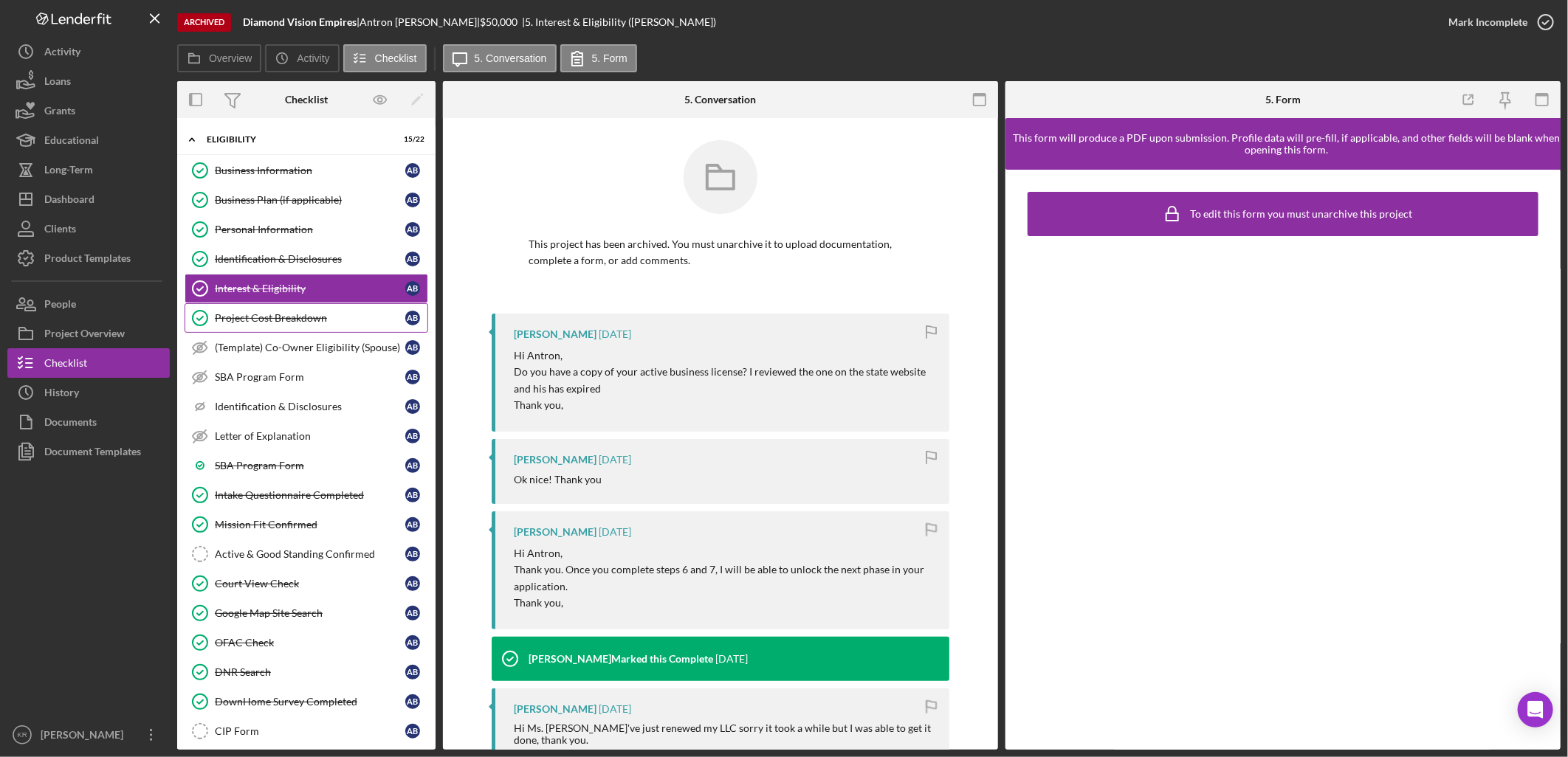
click at [287, 325] on link "Project Cost Breakdown Project Cost Breakdown A B" at bounding box center [306, 318] width 243 height 29
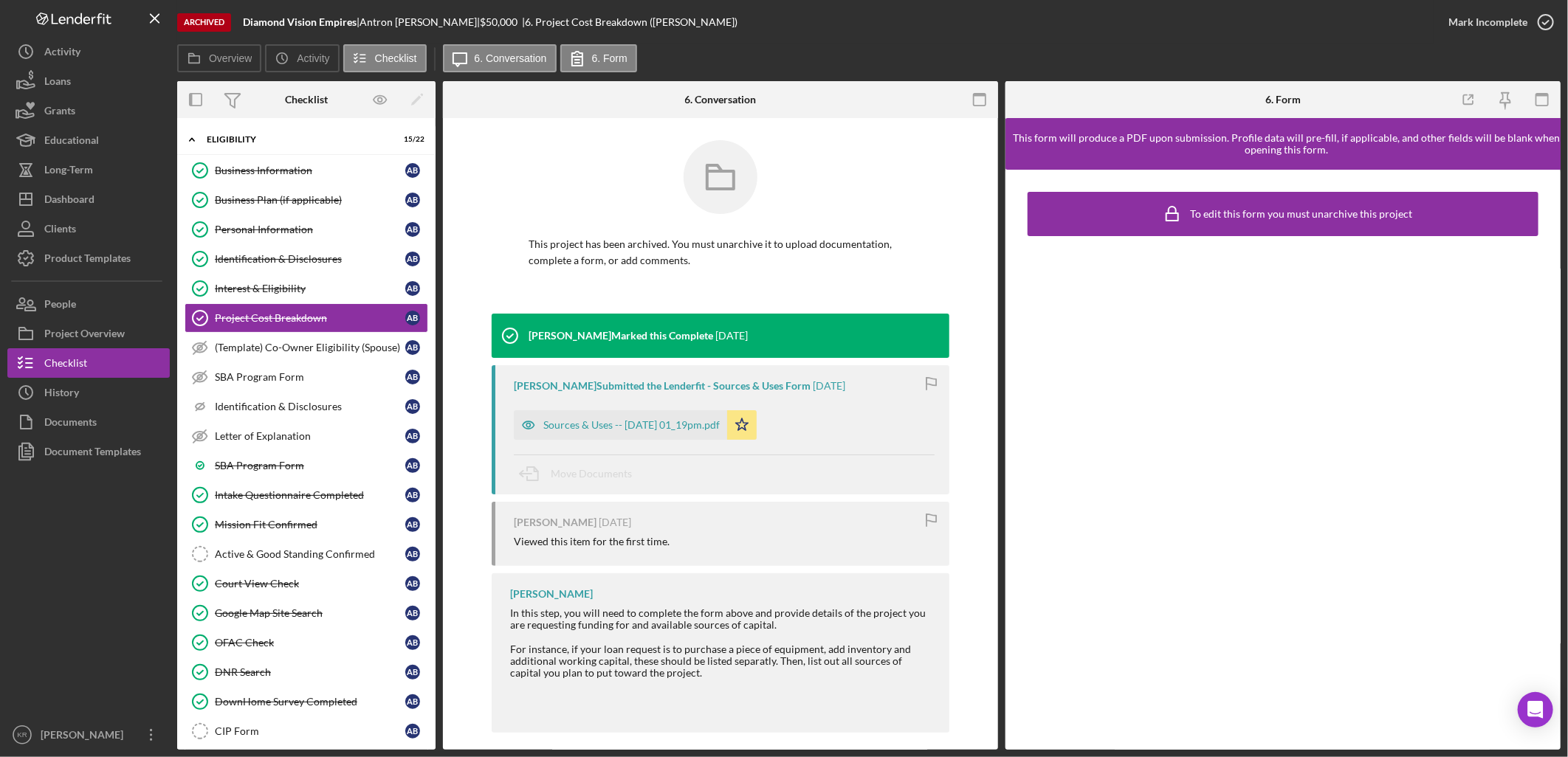
scroll to position [12, 0]
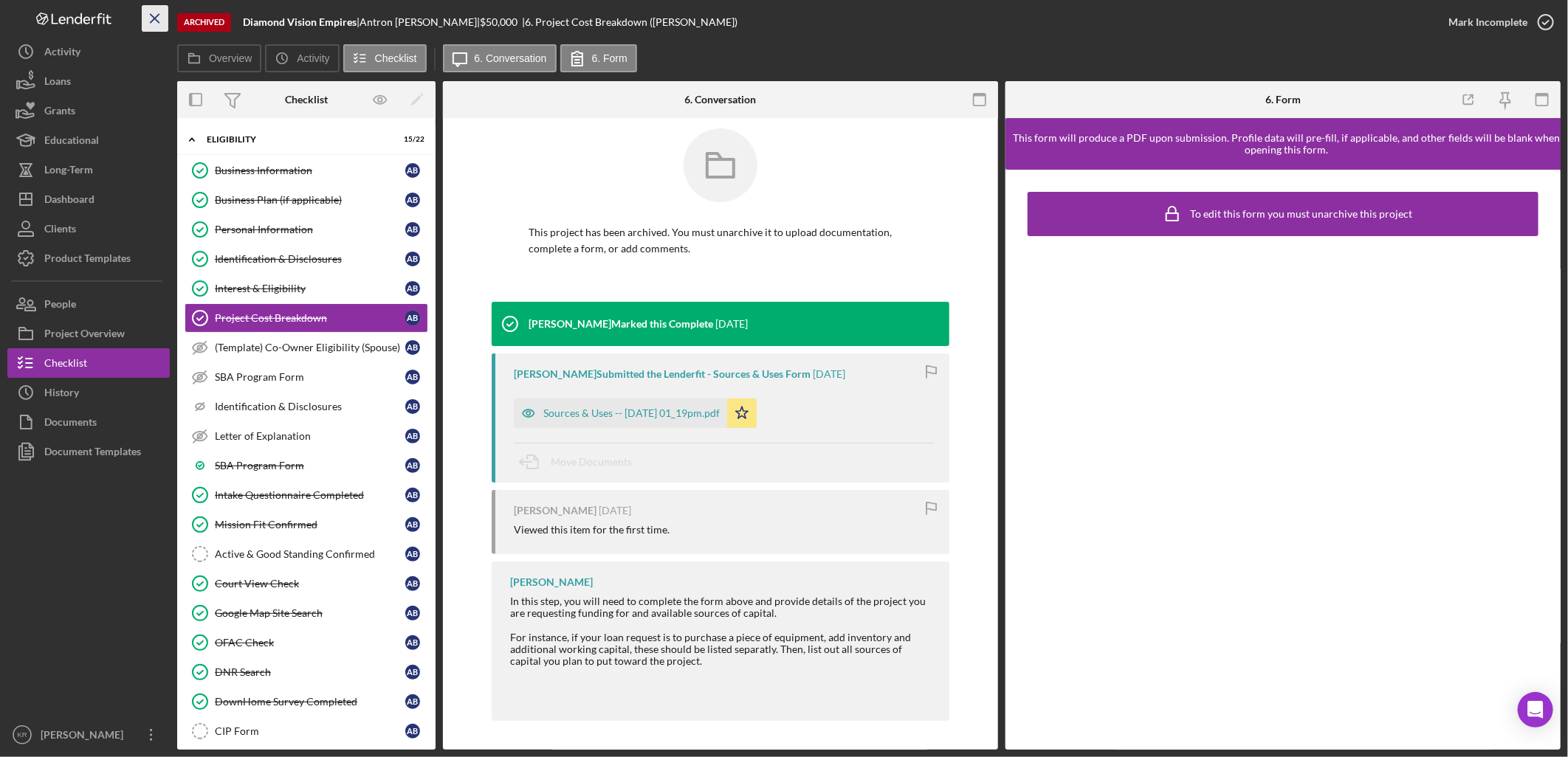
click at [160, 6] on icon "Icon/Menu Close" at bounding box center [156, 18] width 33 height 33
